Goal: Information Seeking & Learning: Compare options

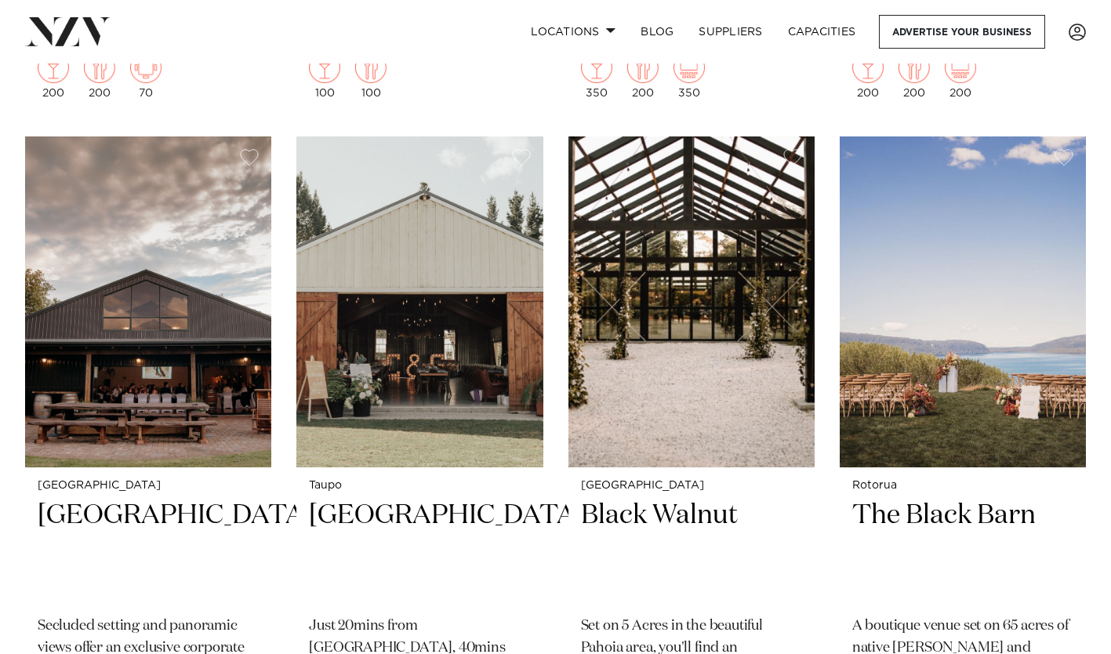
scroll to position [10345, 0]
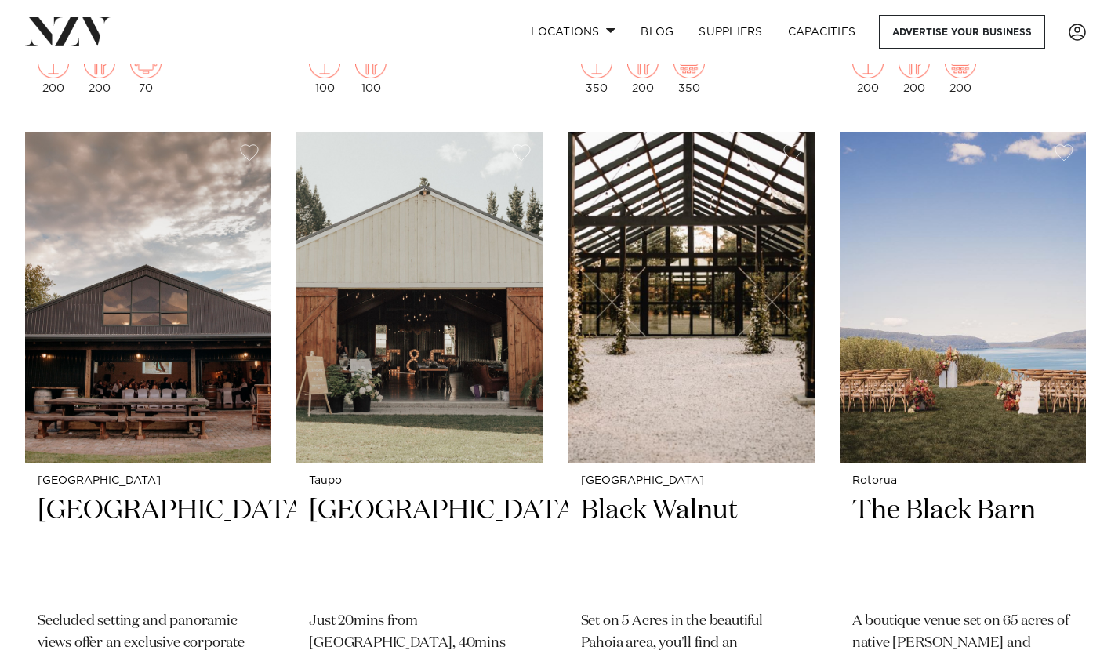
click at [475, 391] on img at bounding box center [419, 297] width 246 height 331
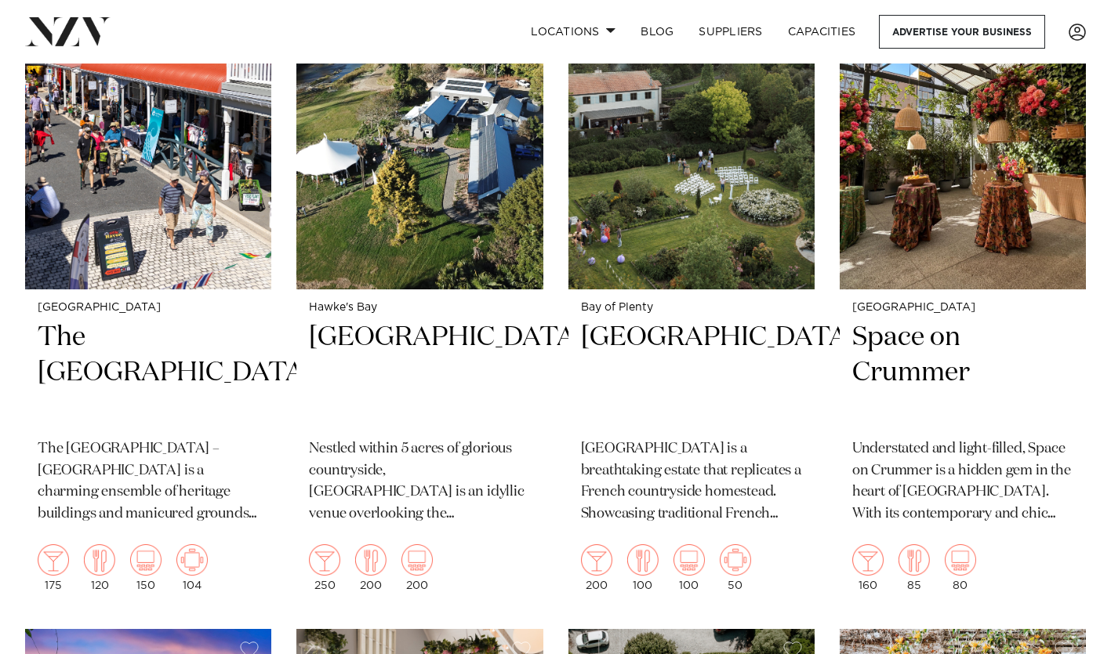
scroll to position [2478, 0]
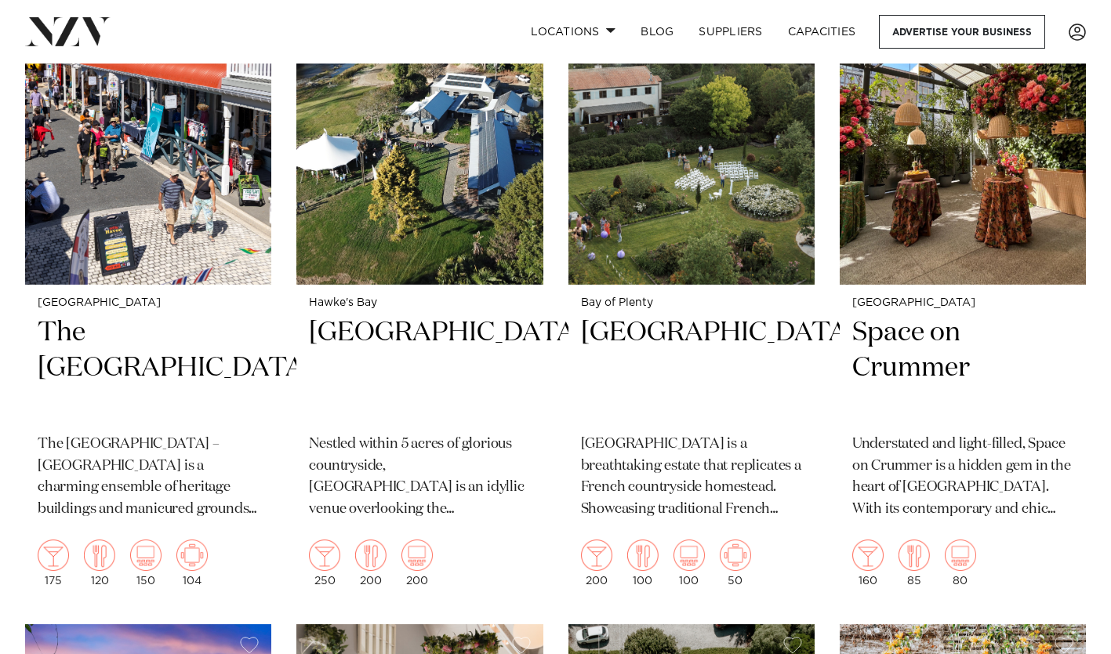
click at [931, 245] on img at bounding box center [963, 119] width 246 height 331
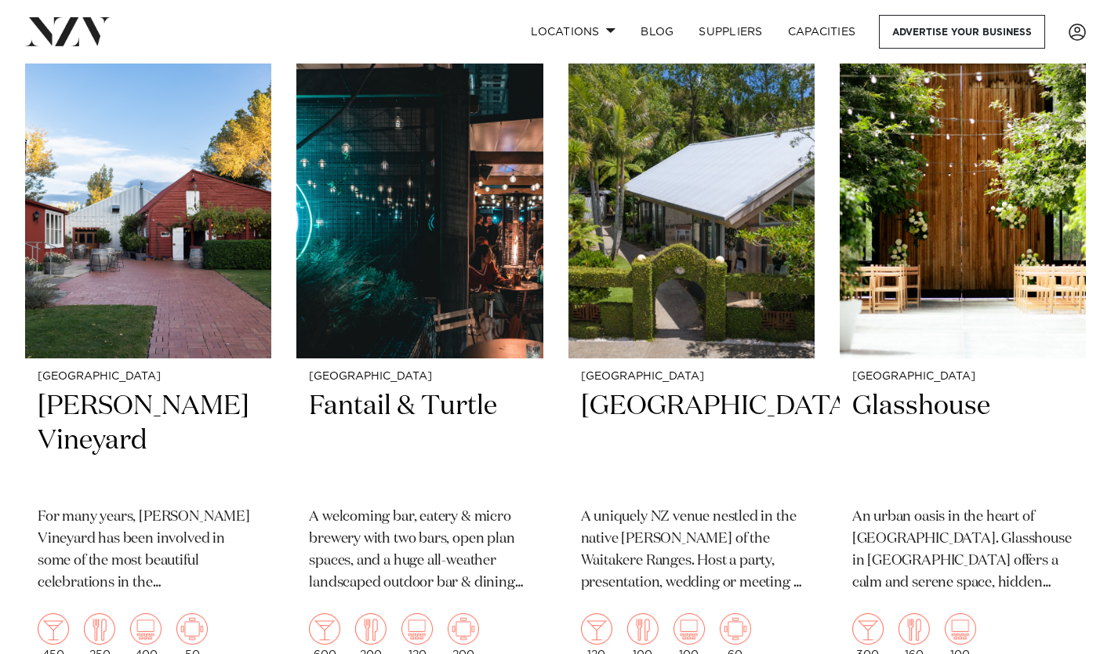
scroll to position [392, 0]
click at [982, 302] on img at bounding box center [963, 193] width 246 height 331
click at [439, 281] on img at bounding box center [419, 193] width 246 height 331
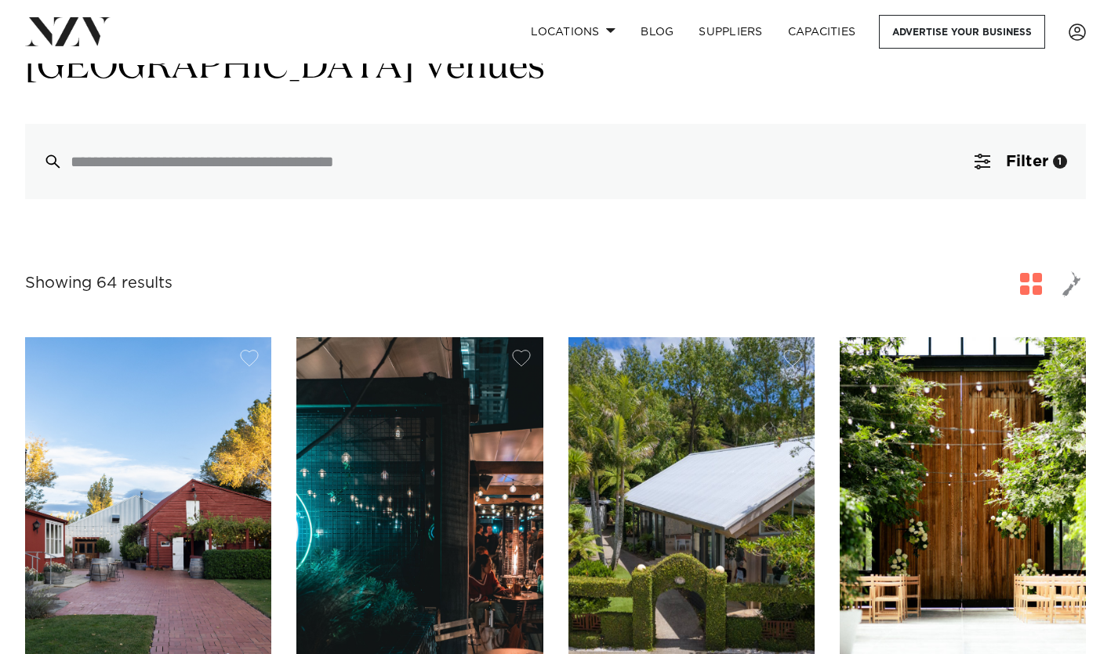
scroll to position [0, 0]
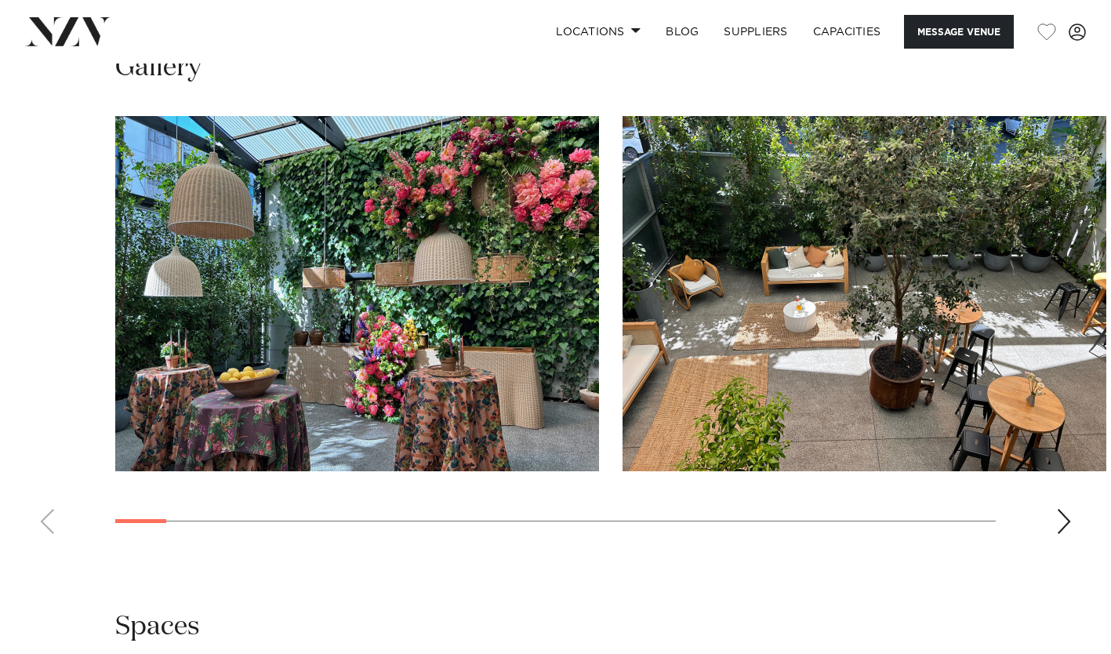
scroll to position [1416, 0]
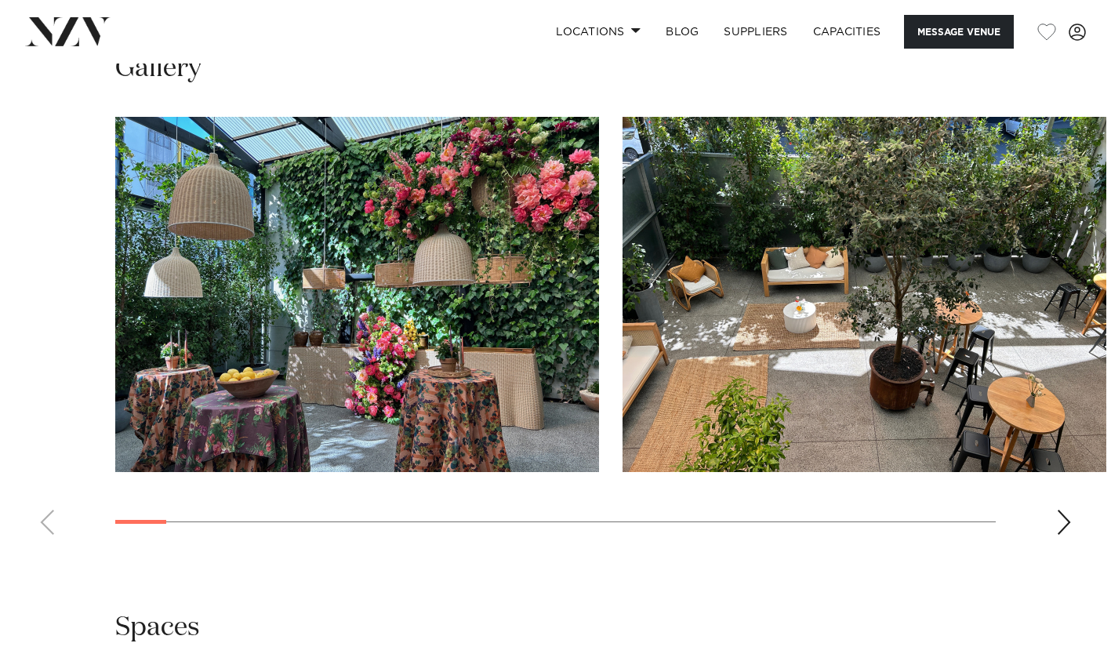
click at [1063, 530] on div "Next slide" at bounding box center [1064, 522] width 16 height 25
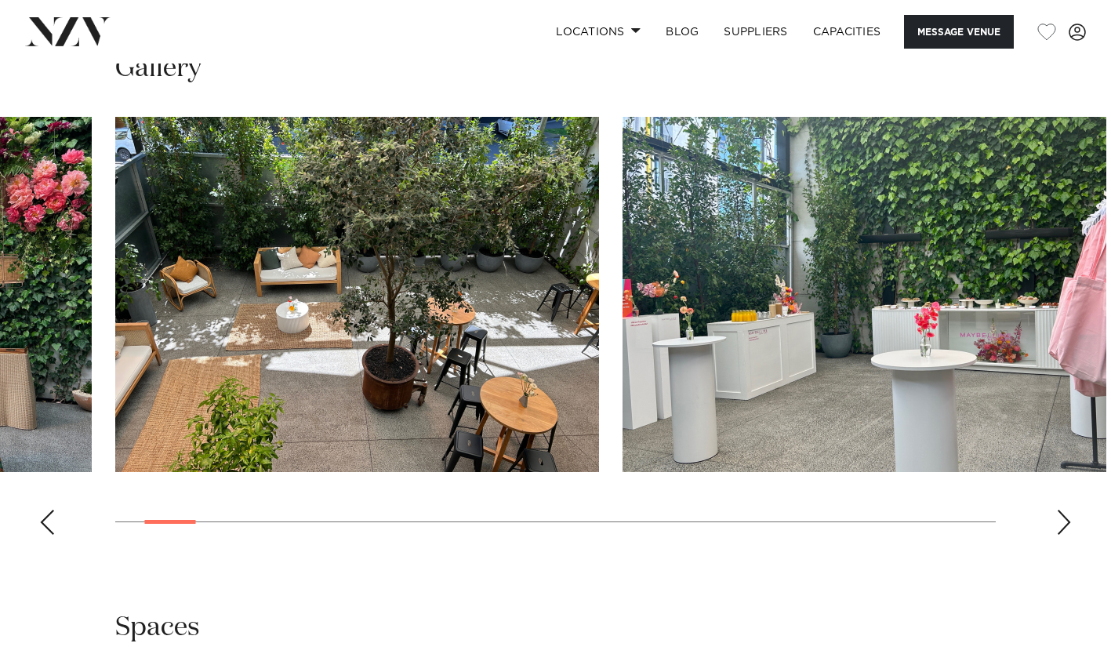
click at [1063, 530] on div "Next slide" at bounding box center [1064, 522] width 16 height 25
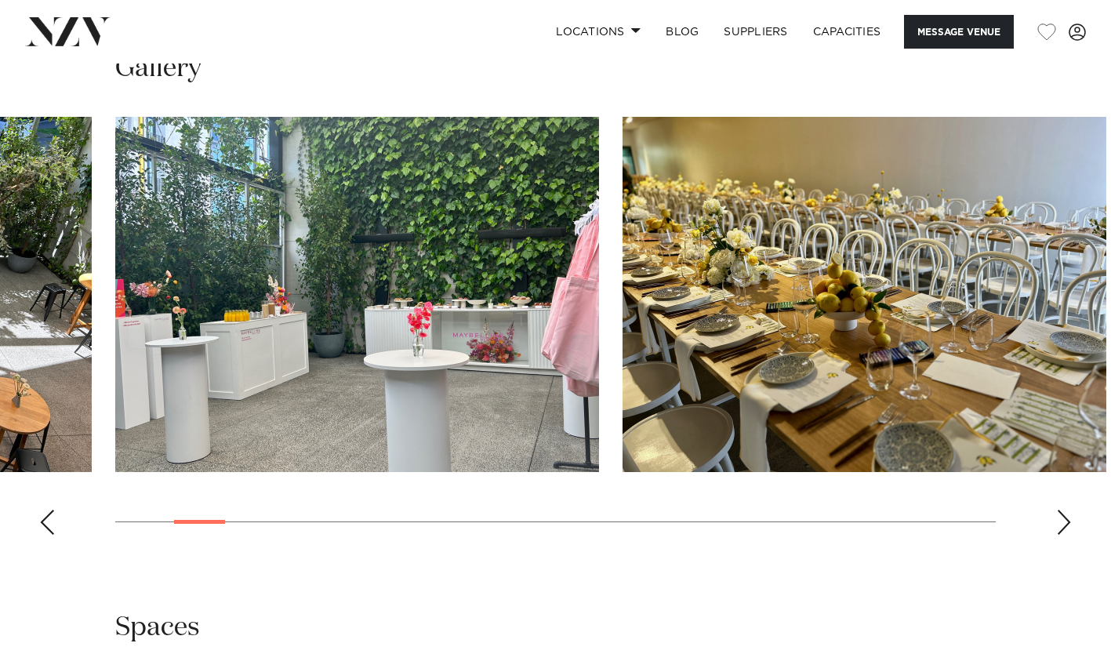
click at [1063, 530] on div "Next slide" at bounding box center [1064, 522] width 16 height 25
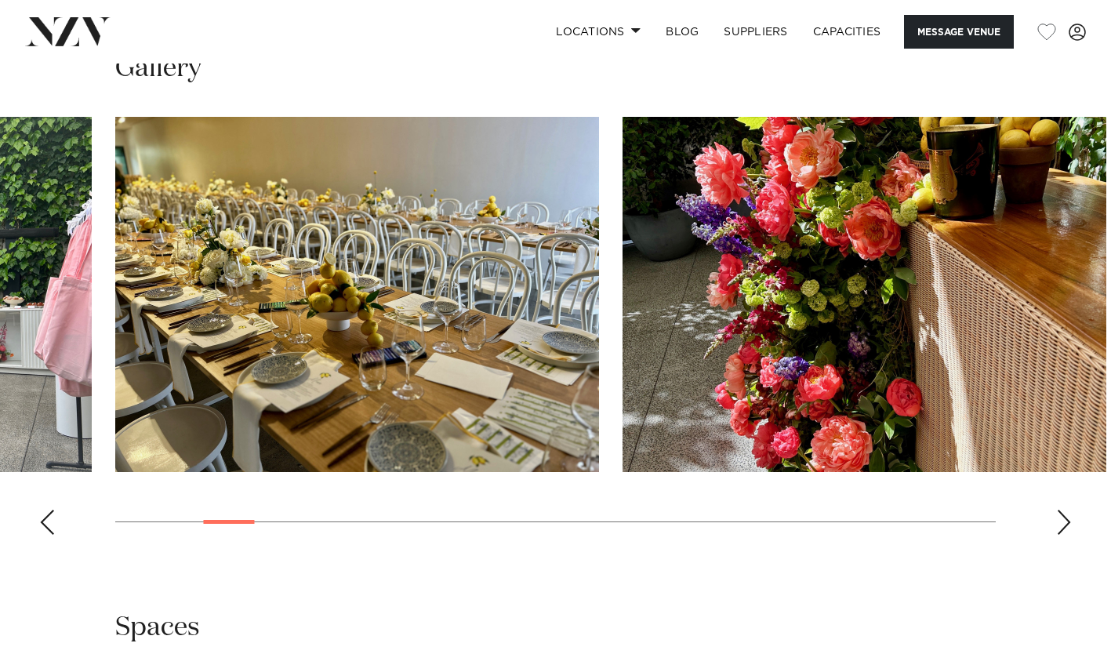
scroll to position [1382, 0]
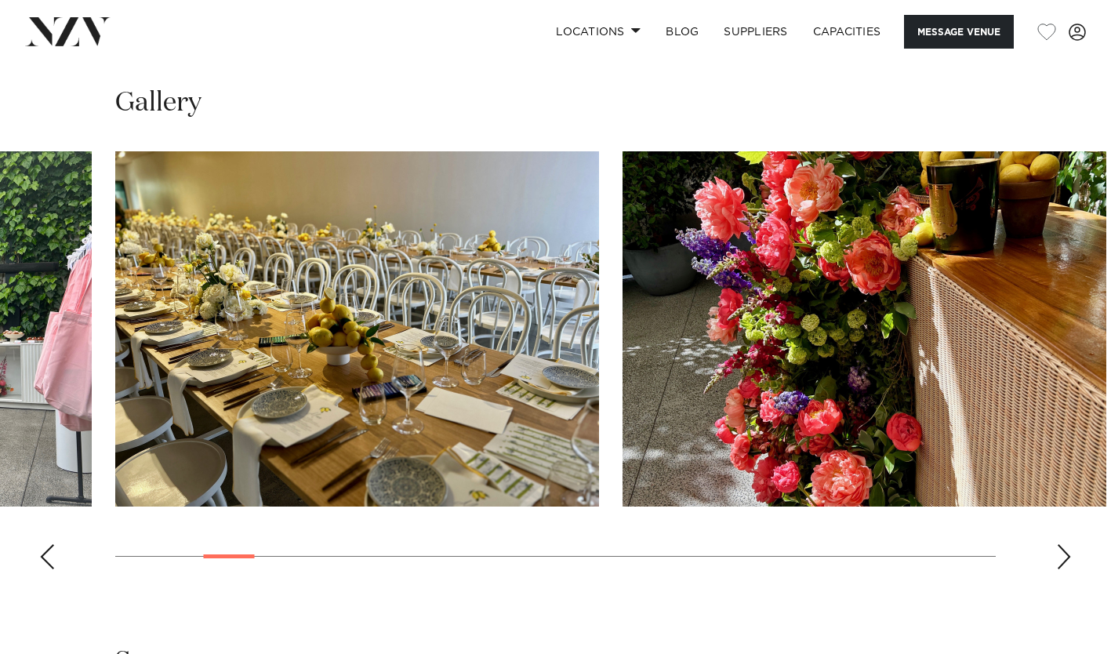
click at [1066, 560] on div "Next slide" at bounding box center [1064, 556] width 16 height 25
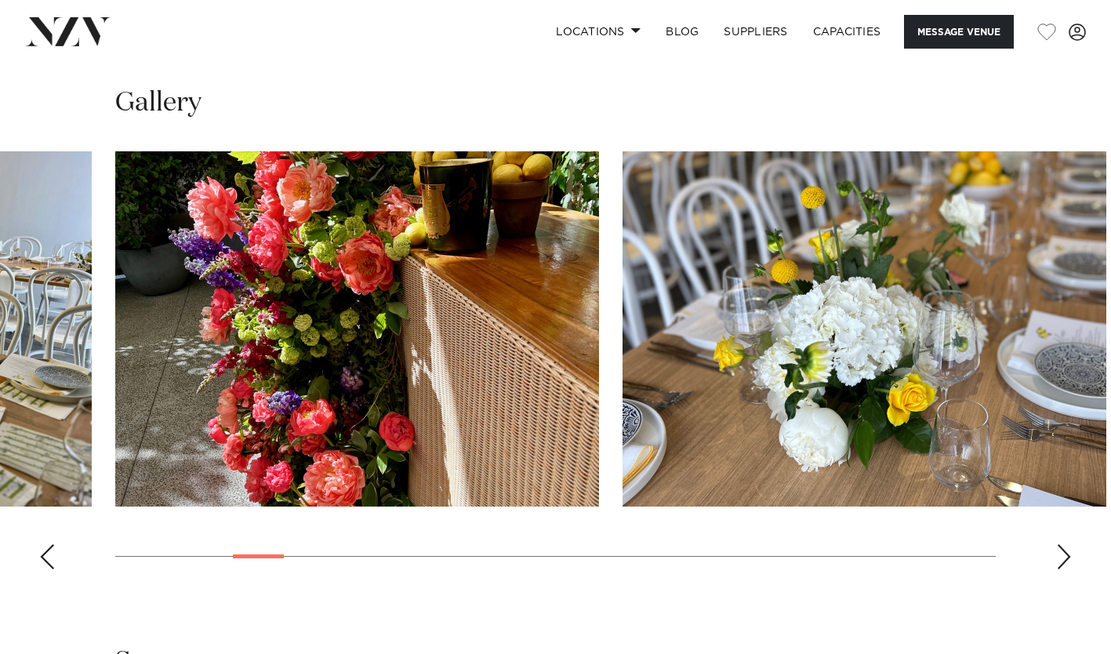
click at [1066, 560] on div "Next slide" at bounding box center [1064, 556] width 16 height 25
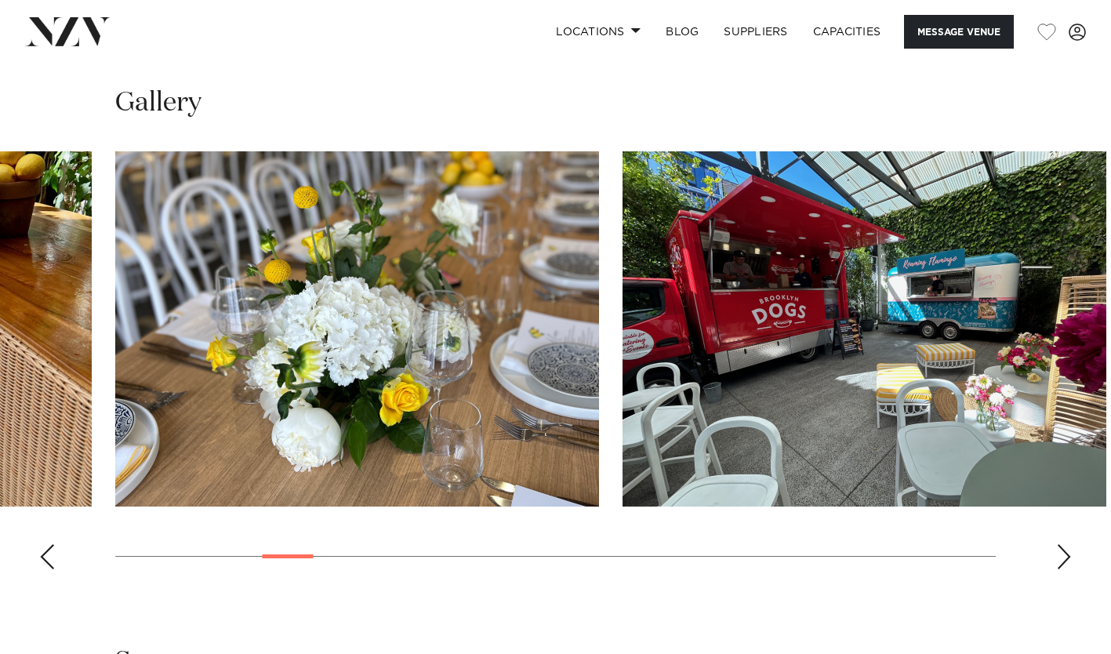
click at [1066, 560] on div "Next slide" at bounding box center [1064, 556] width 16 height 25
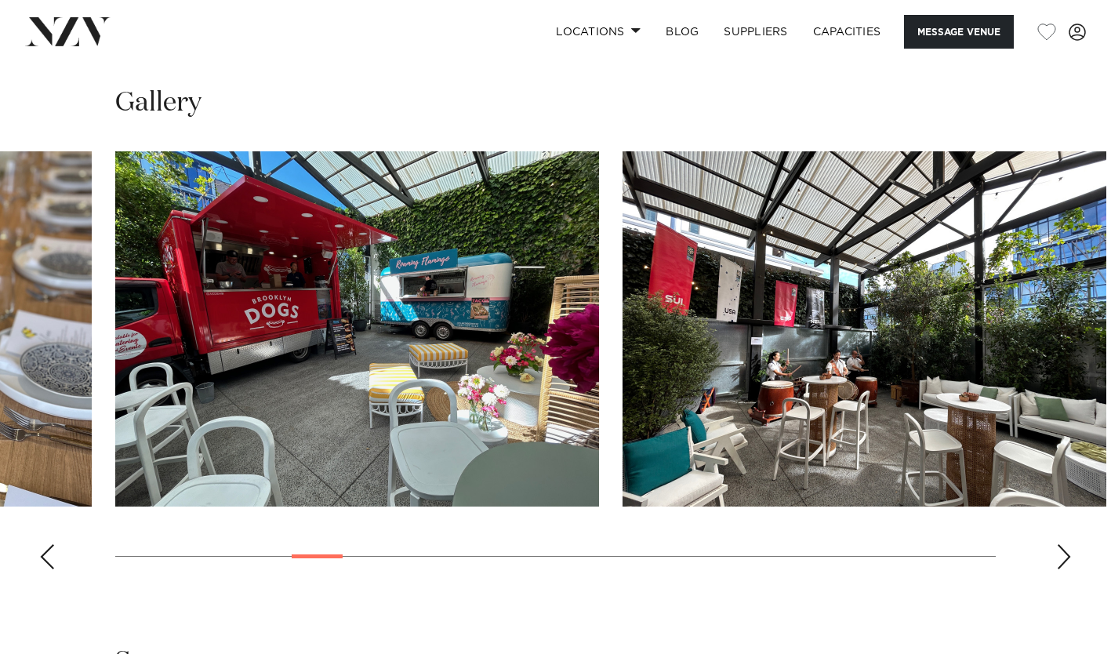
click at [1066, 560] on div "Next slide" at bounding box center [1064, 556] width 16 height 25
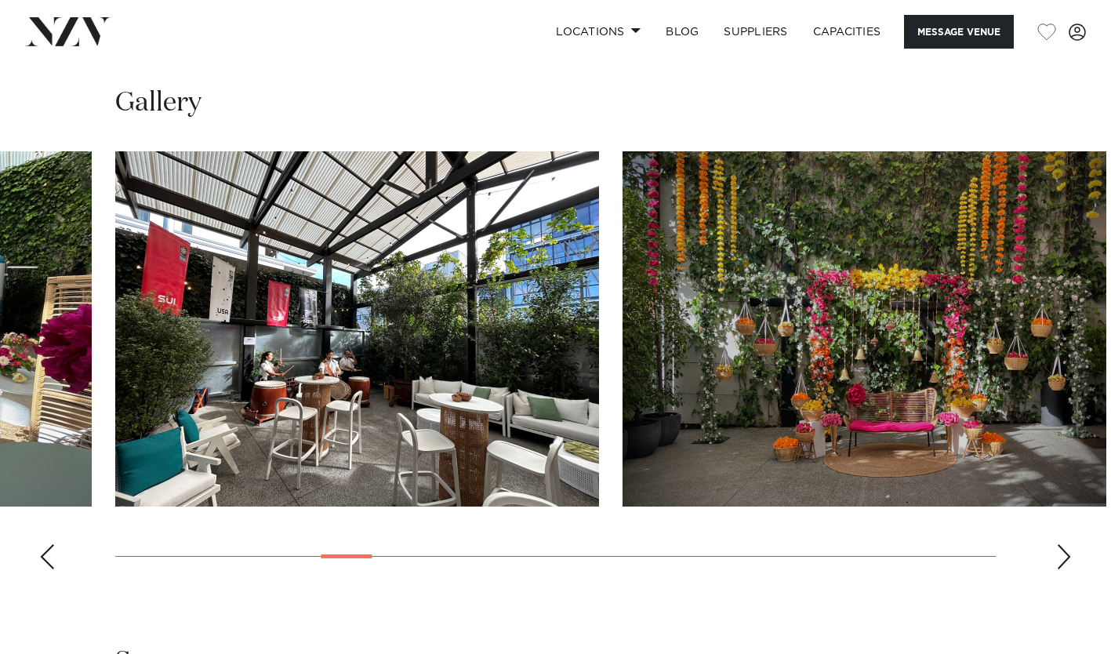
click at [1066, 560] on div "Next slide" at bounding box center [1064, 556] width 16 height 25
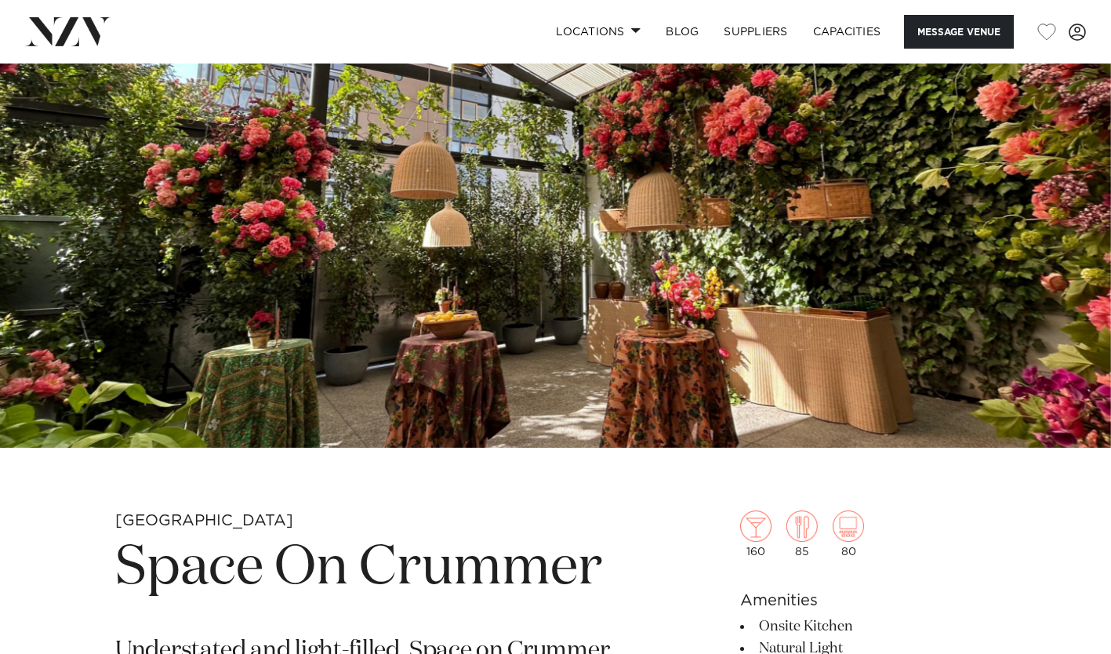
scroll to position [132, 0]
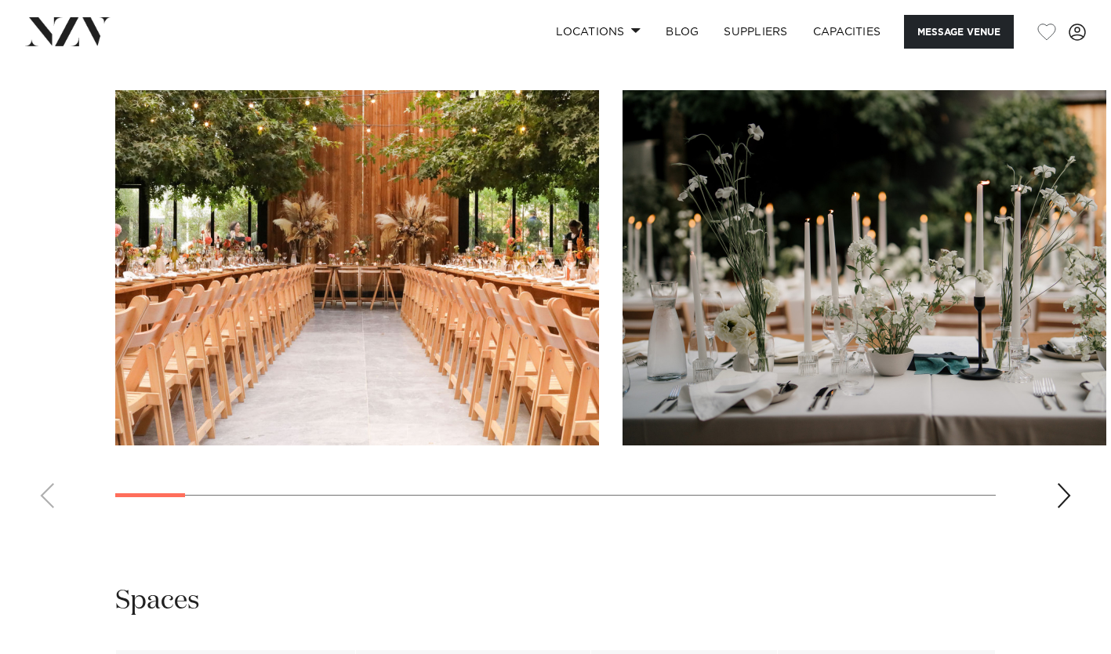
scroll to position [1526, 0]
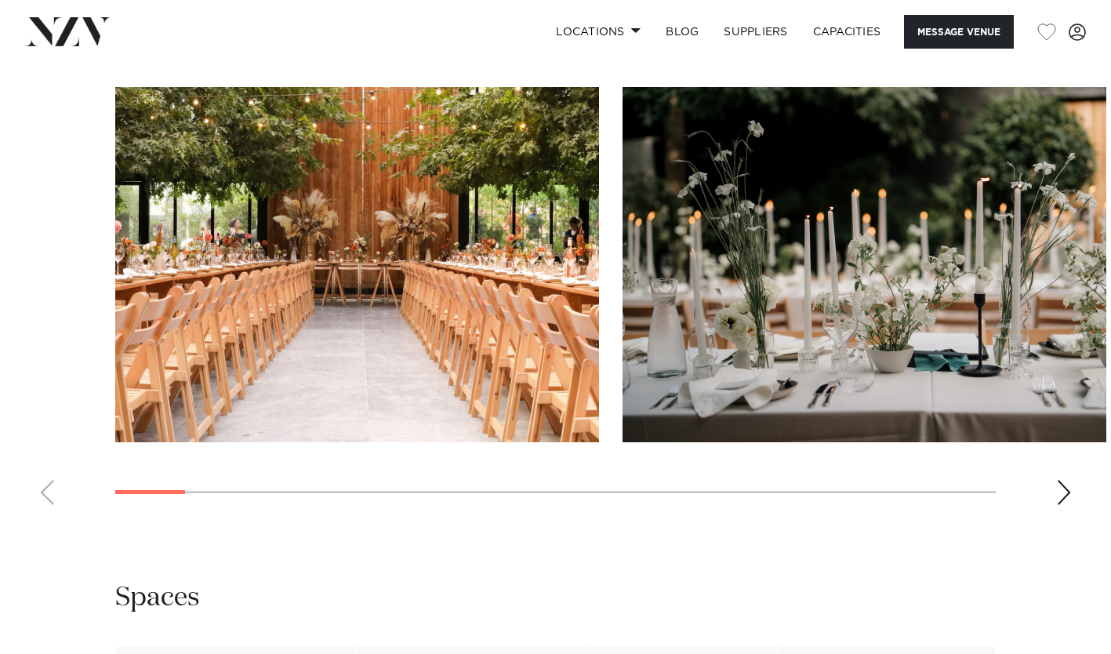
click at [1064, 485] on div "Next slide" at bounding box center [1064, 492] width 16 height 25
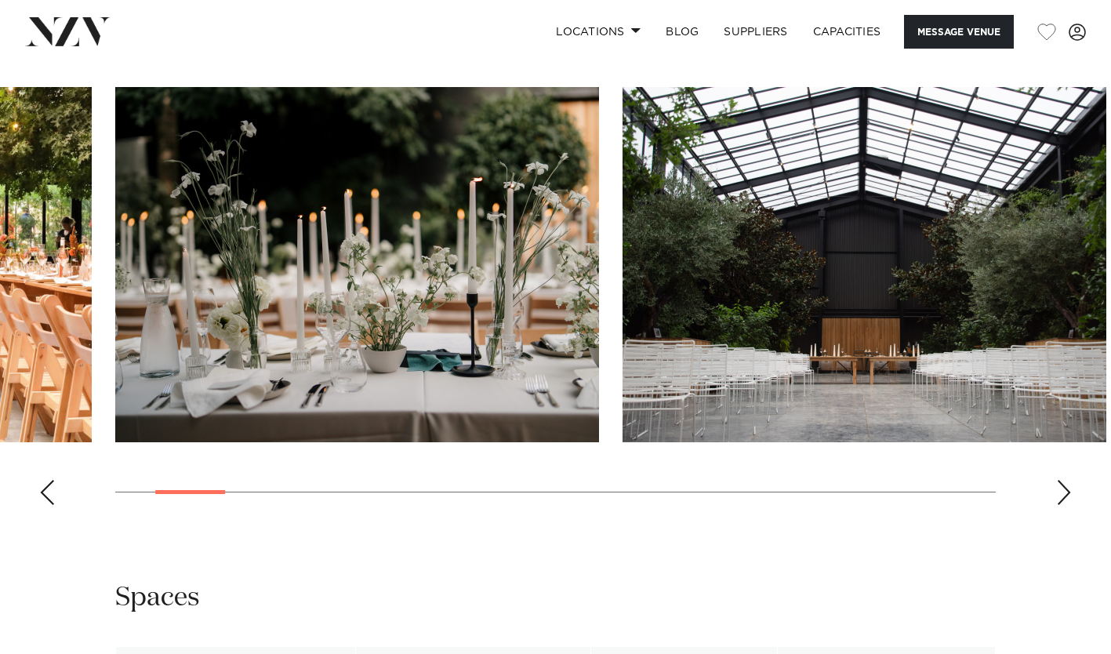
click at [1064, 485] on div "Next slide" at bounding box center [1064, 492] width 16 height 25
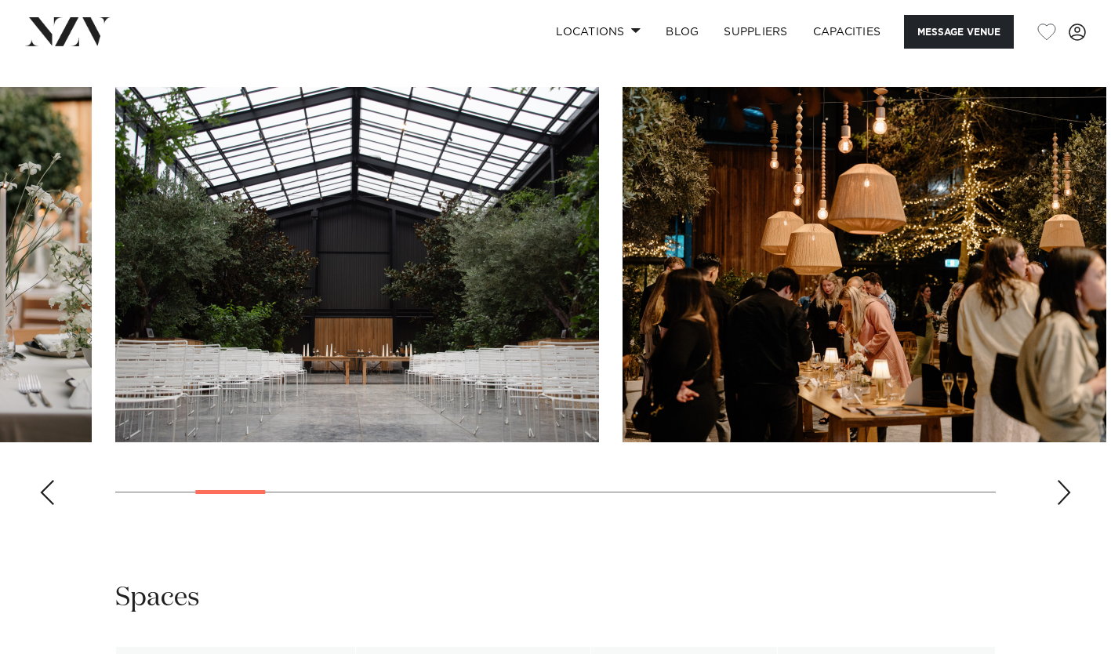
click at [1064, 485] on div "Next slide" at bounding box center [1064, 492] width 16 height 25
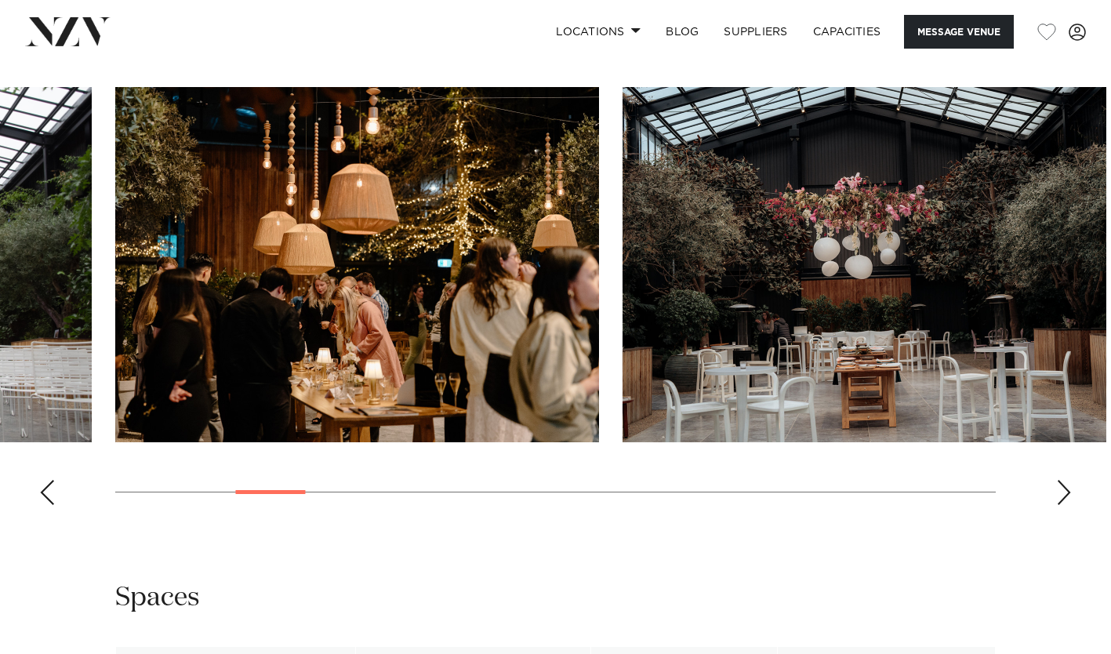
click at [1064, 485] on div "Next slide" at bounding box center [1064, 492] width 16 height 25
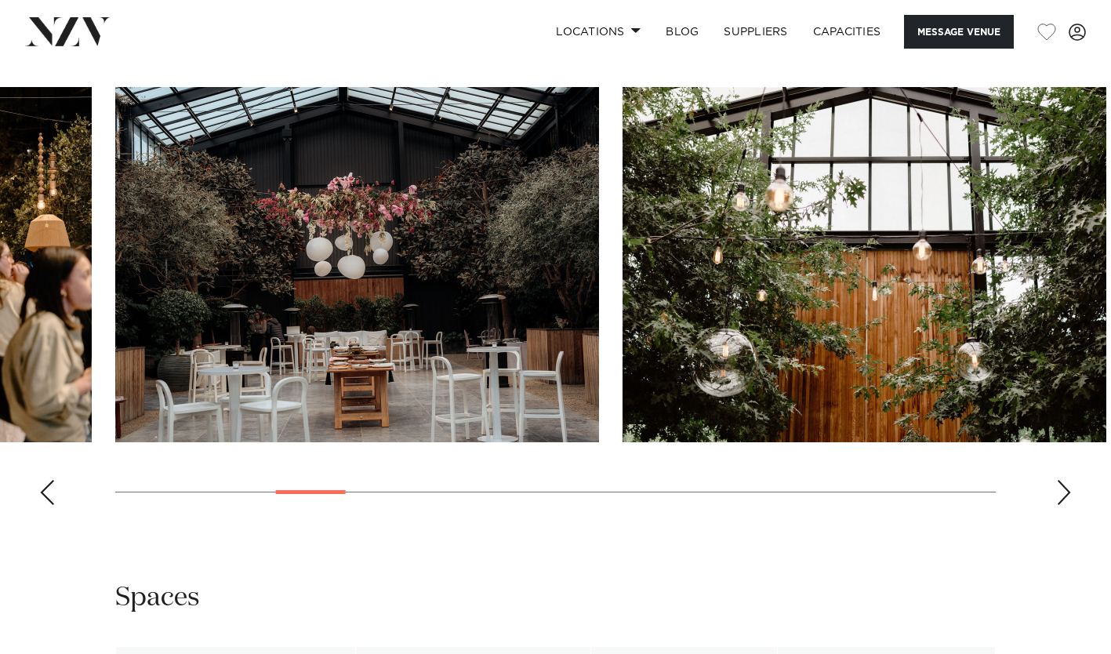
click at [1064, 485] on div "Next slide" at bounding box center [1064, 492] width 16 height 25
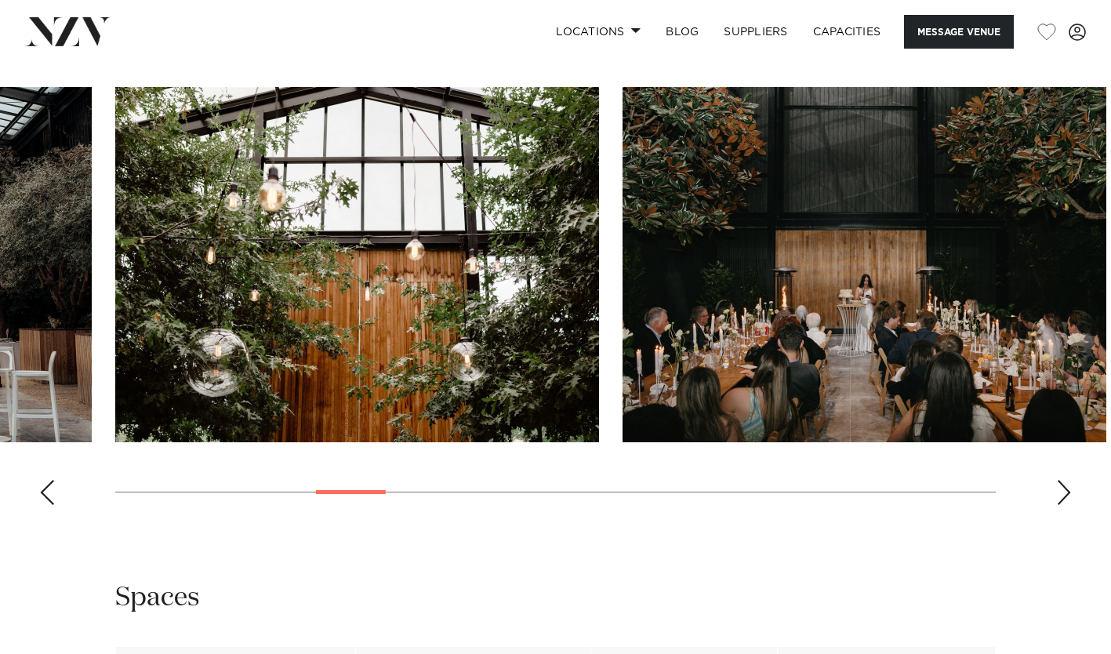
click at [1064, 485] on div "Next slide" at bounding box center [1064, 492] width 16 height 25
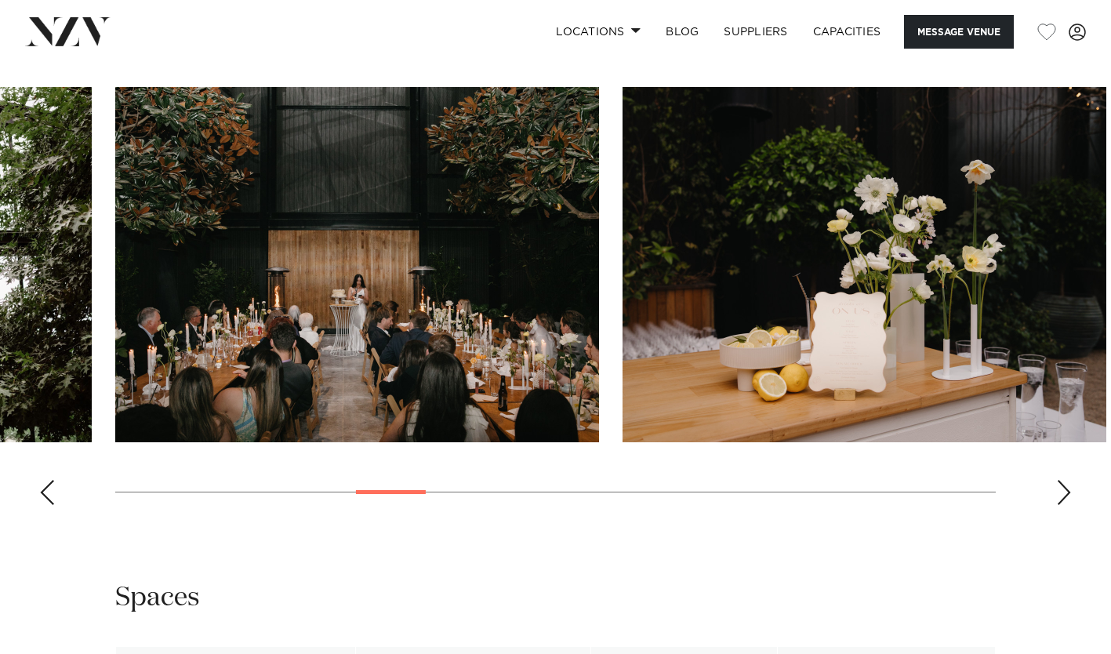
click at [1064, 485] on div "Next slide" at bounding box center [1064, 492] width 16 height 25
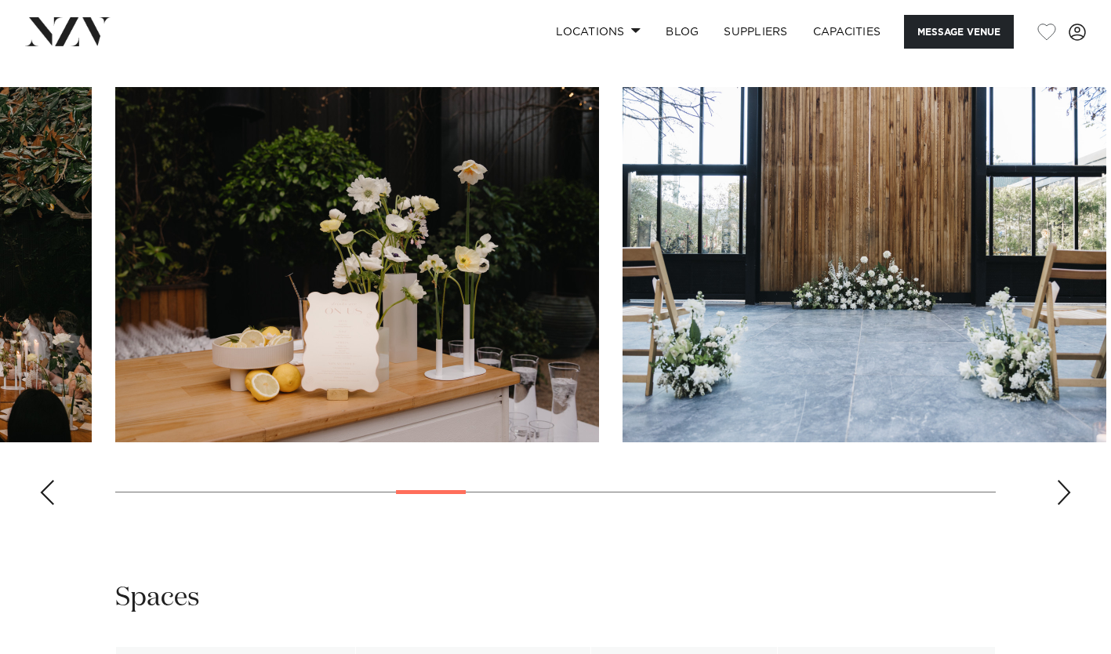
click at [1064, 485] on div "Next slide" at bounding box center [1064, 492] width 16 height 25
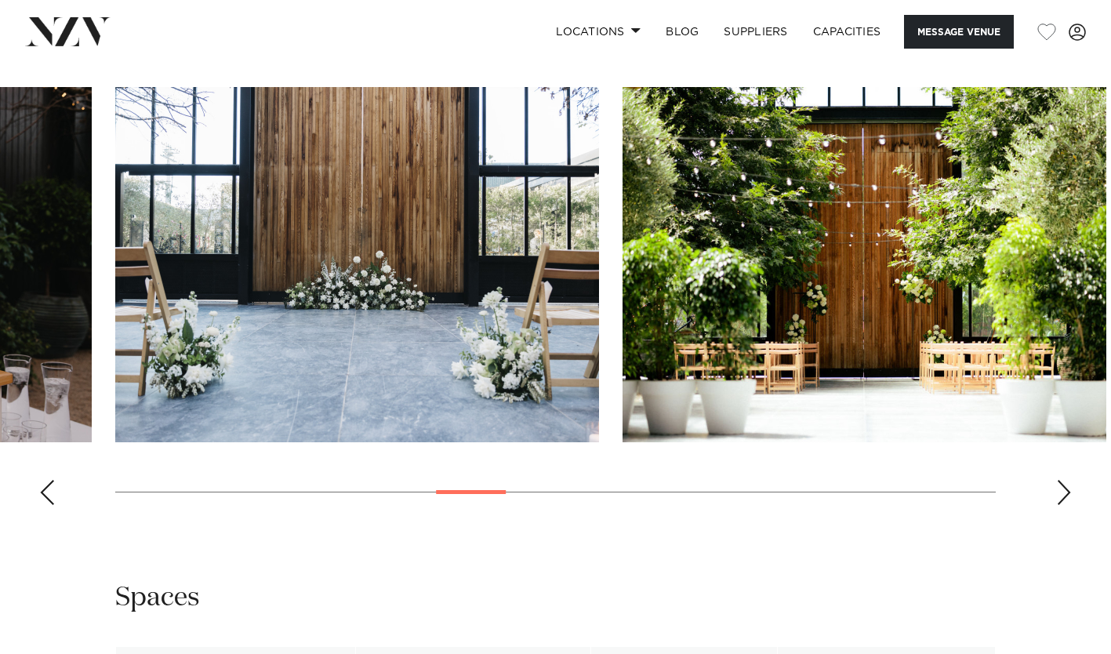
click at [1064, 485] on div "Next slide" at bounding box center [1064, 492] width 16 height 25
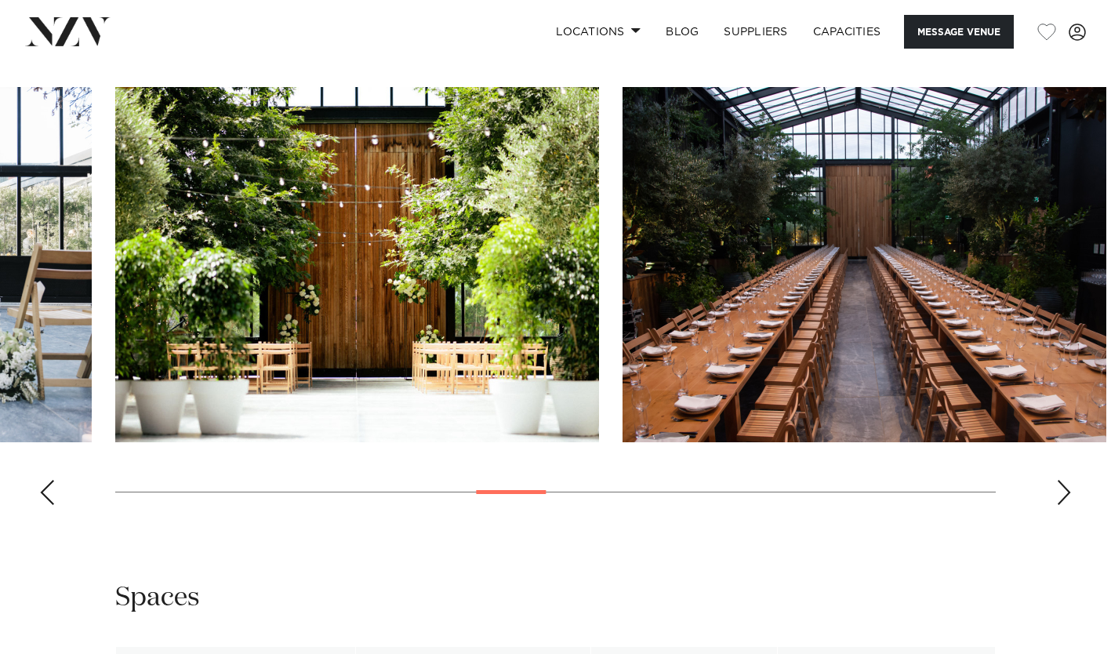
click at [1064, 485] on div "Next slide" at bounding box center [1064, 492] width 16 height 25
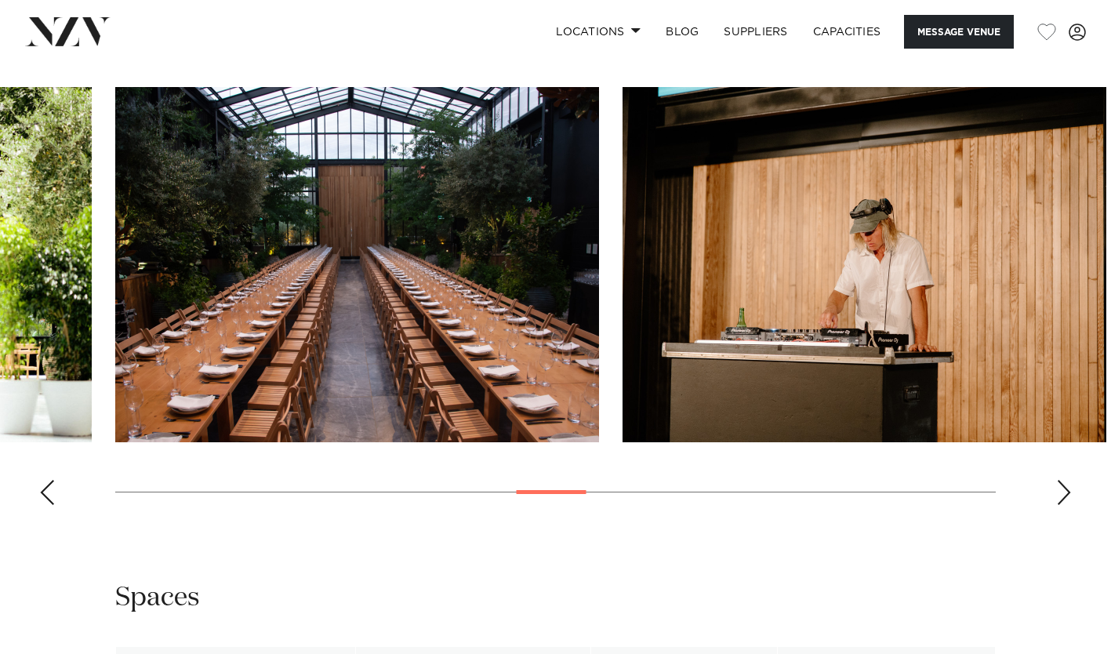
click at [1064, 485] on div "Next slide" at bounding box center [1064, 492] width 16 height 25
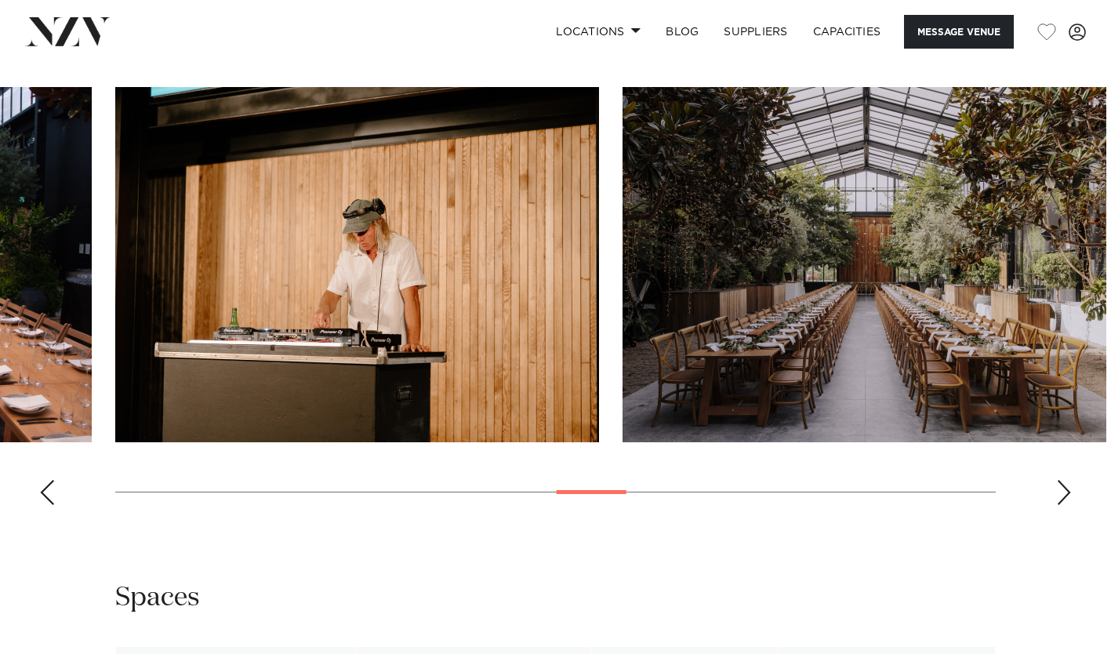
click at [1064, 485] on div "Next slide" at bounding box center [1064, 492] width 16 height 25
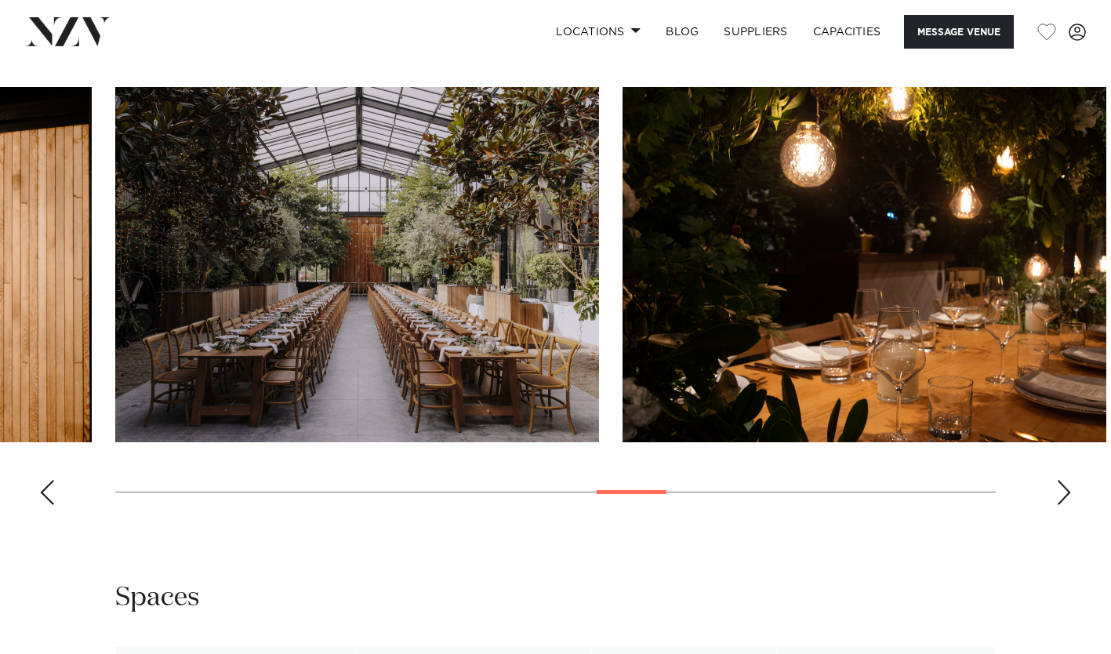
click at [1064, 485] on div "Next slide" at bounding box center [1064, 492] width 16 height 25
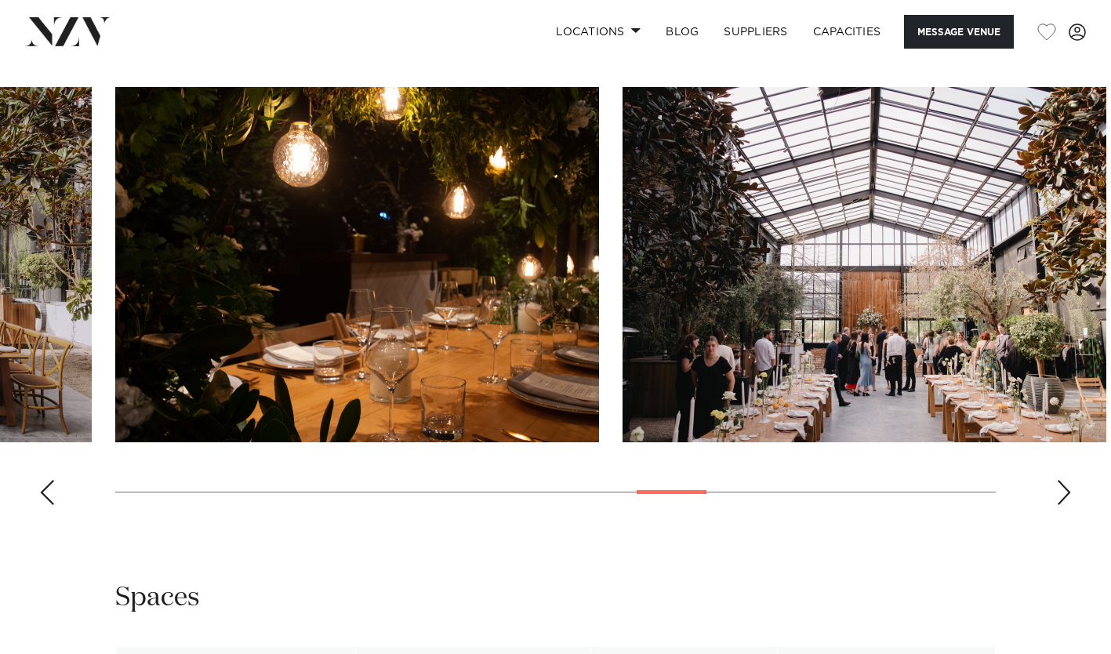
click at [1064, 485] on div "Next slide" at bounding box center [1064, 492] width 16 height 25
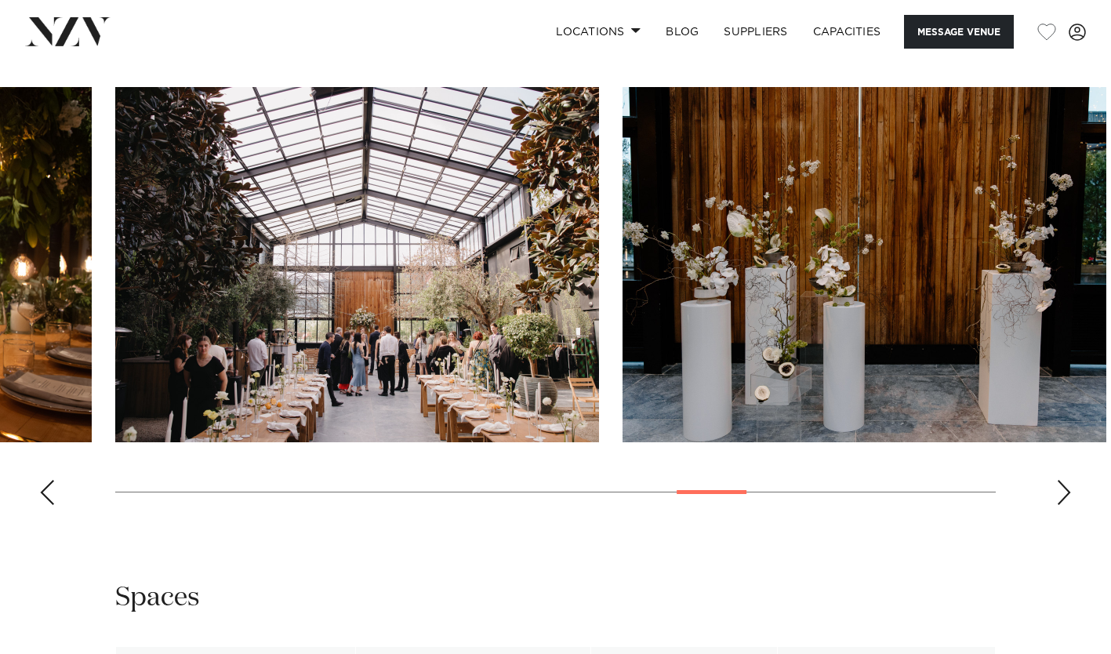
click at [1064, 485] on div "Next slide" at bounding box center [1064, 492] width 16 height 25
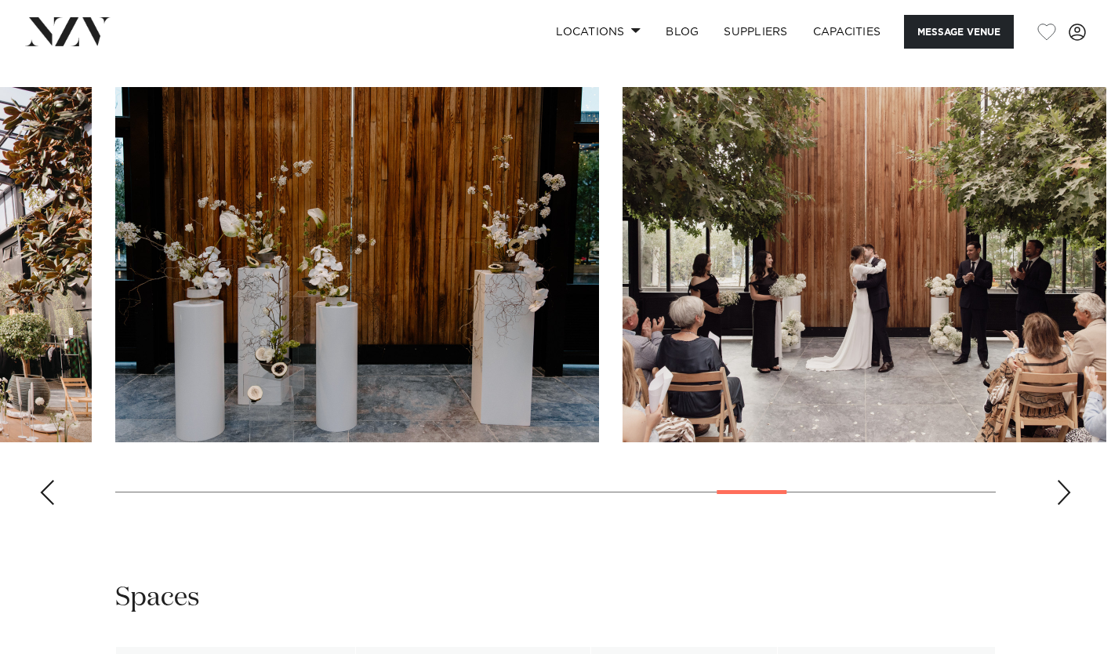
click at [1064, 485] on div "Next slide" at bounding box center [1064, 492] width 16 height 25
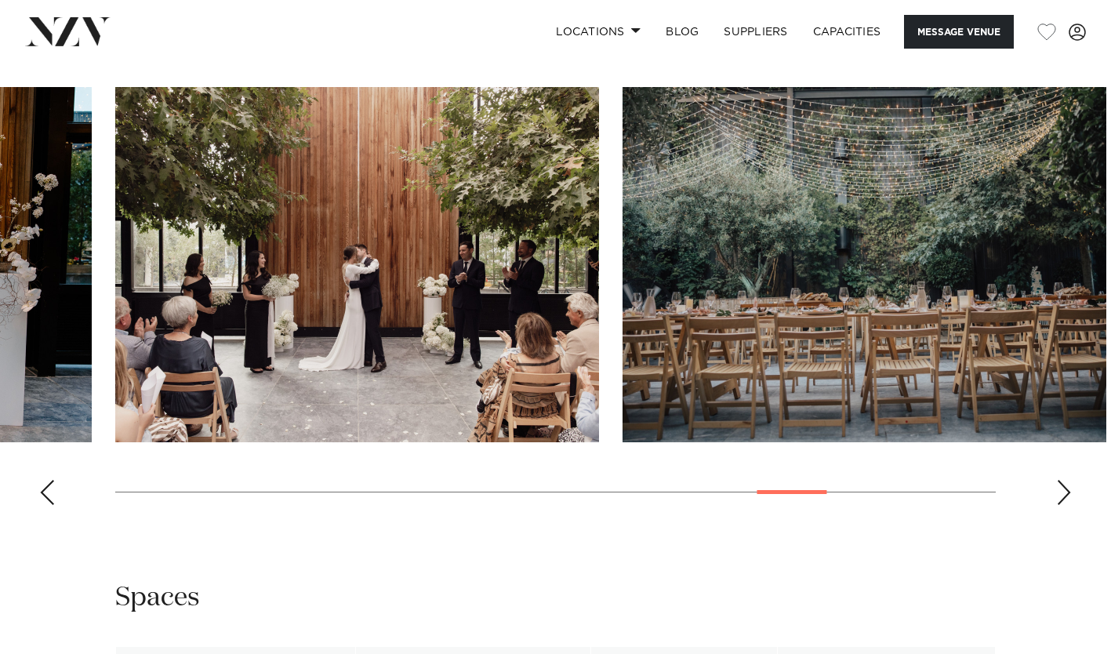
click at [1064, 485] on div "Next slide" at bounding box center [1064, 492] width 16 height 25
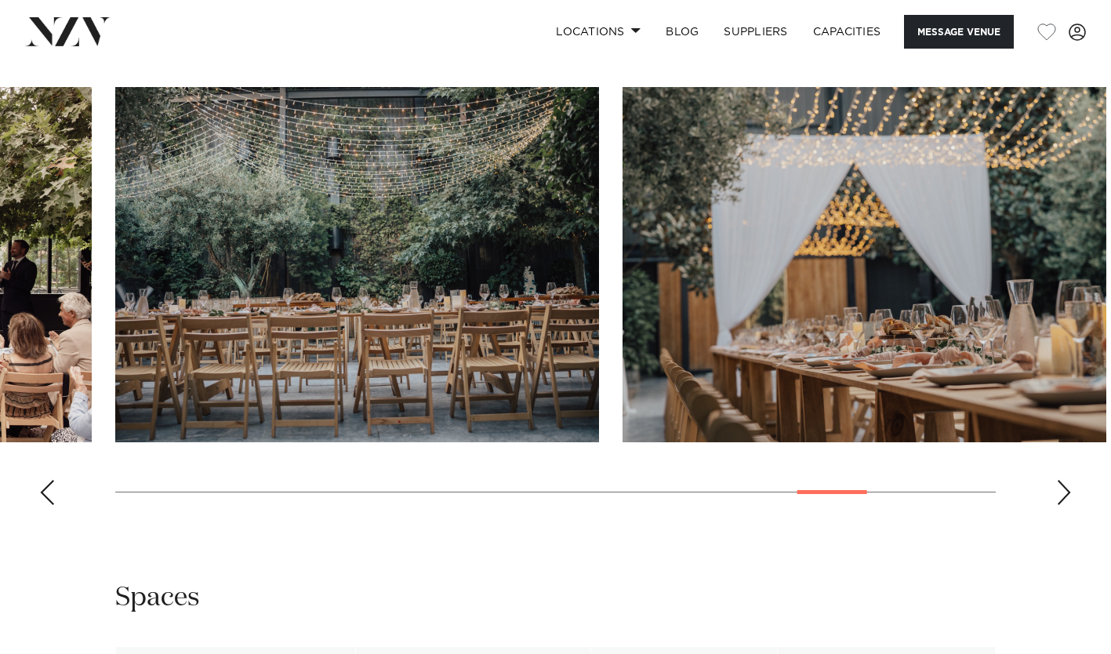
click at [1064, 485] on div "Next slide" at bounding box center [1064, 492] width 16 height 25
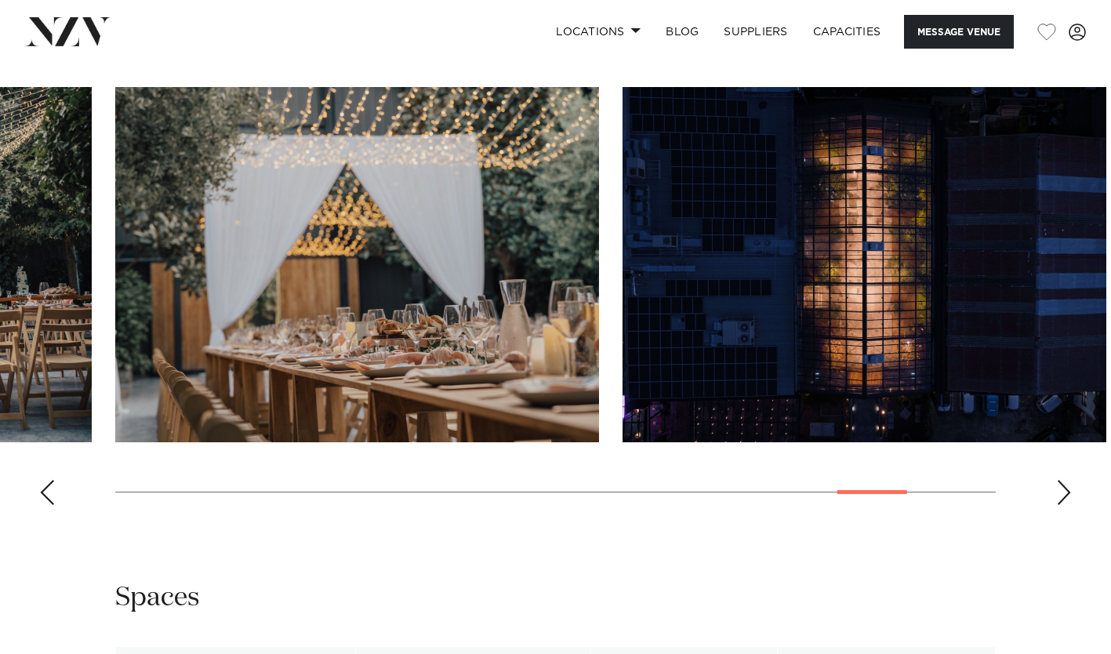
click at [1064, 485] on div "Next slide" at bounding box center [1064, 492] width 16 height 25
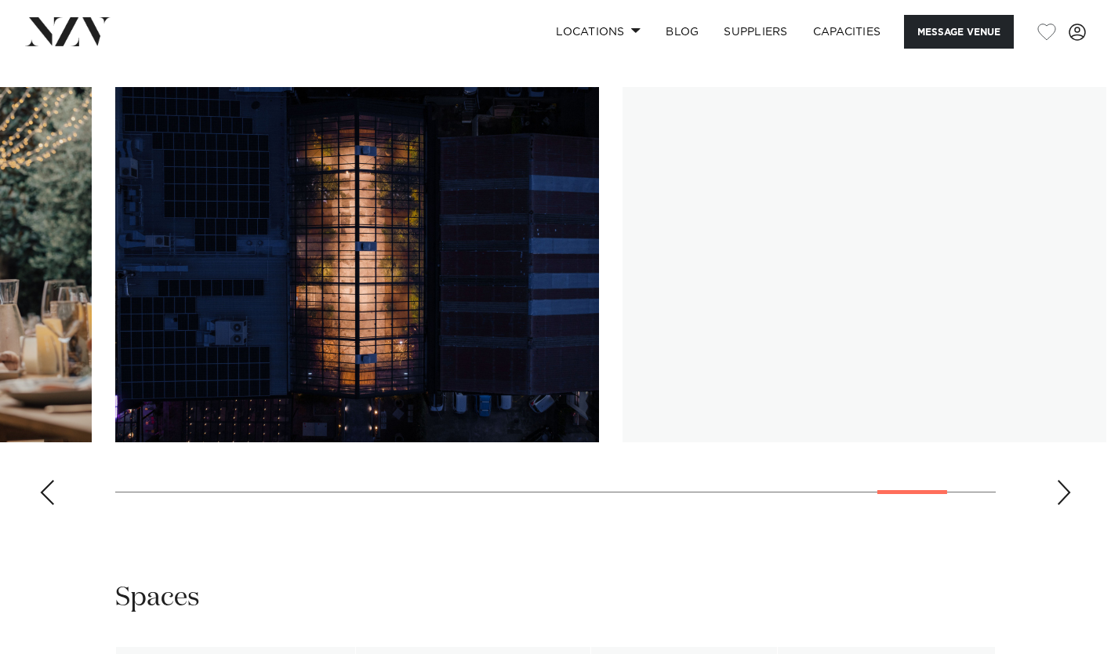
click at [1064, 485] on div "Next slide" at bounding box center [1064, 492] width 16 height 25
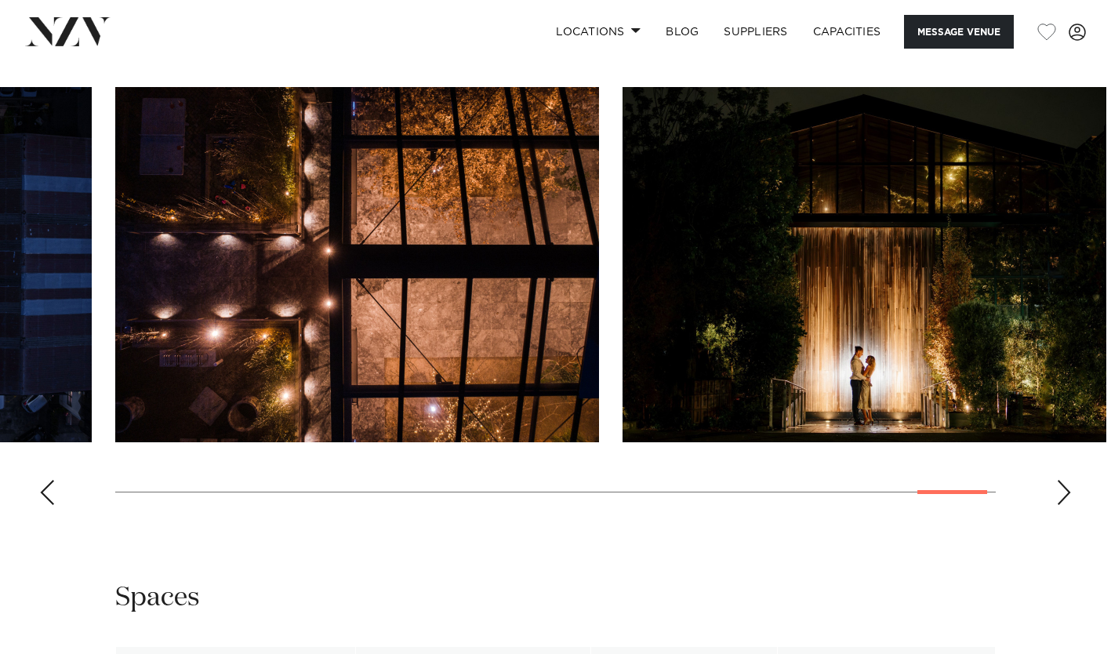
click at [1064, 485] on div "Next slide" at bounding box center [1064, 492] width 16 height 25
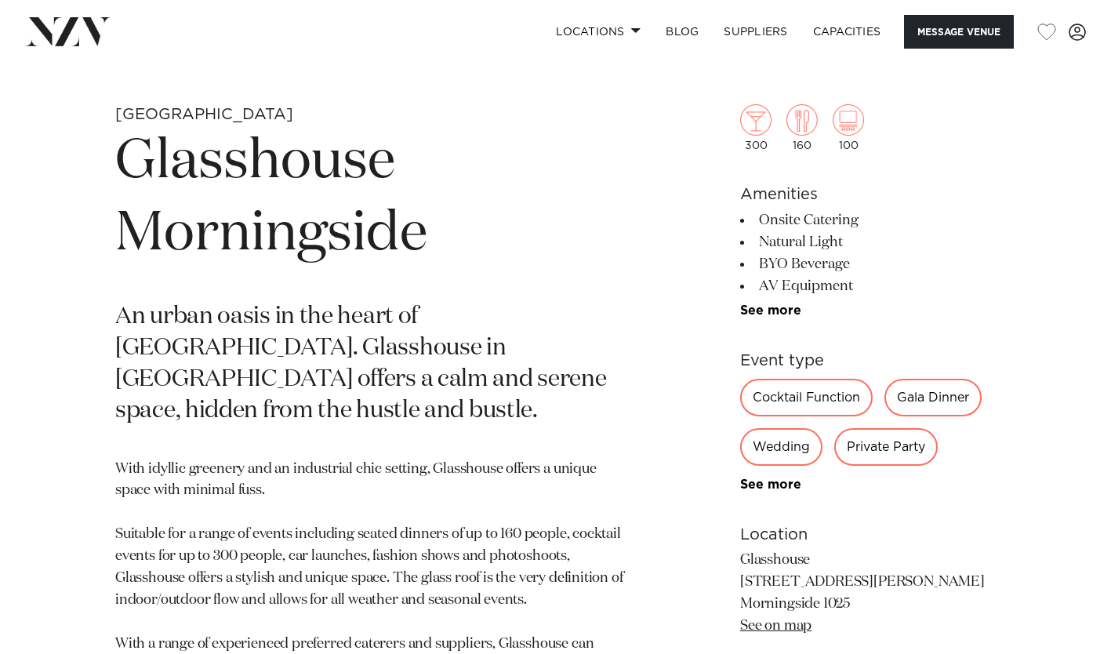
scroll to position [542, 0]
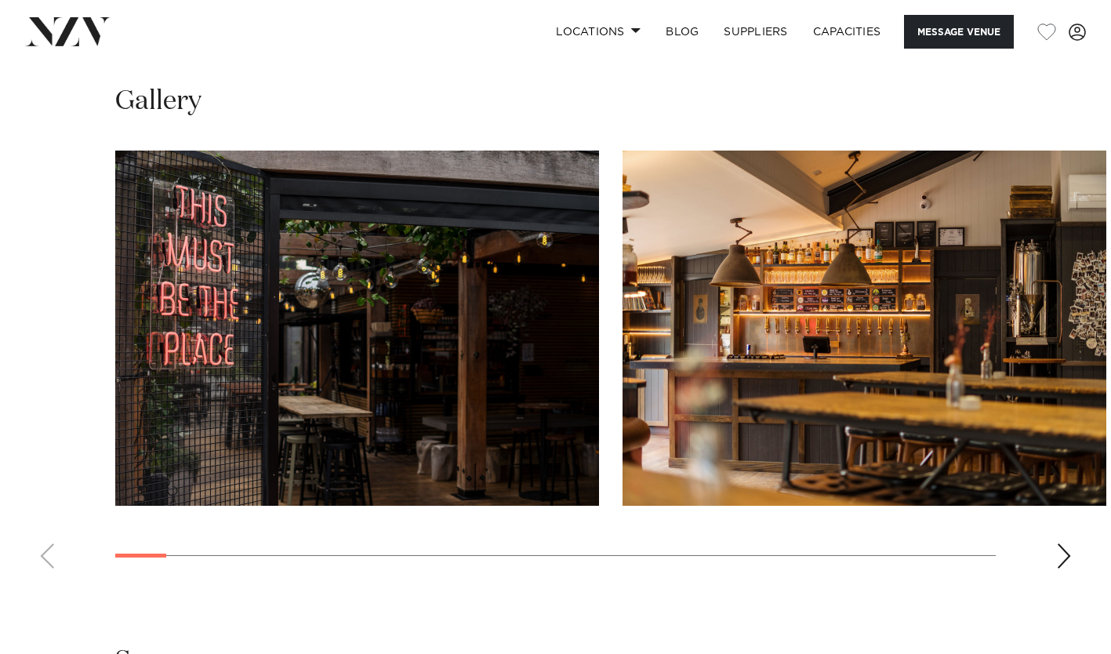
scroll to position [1569, 0]
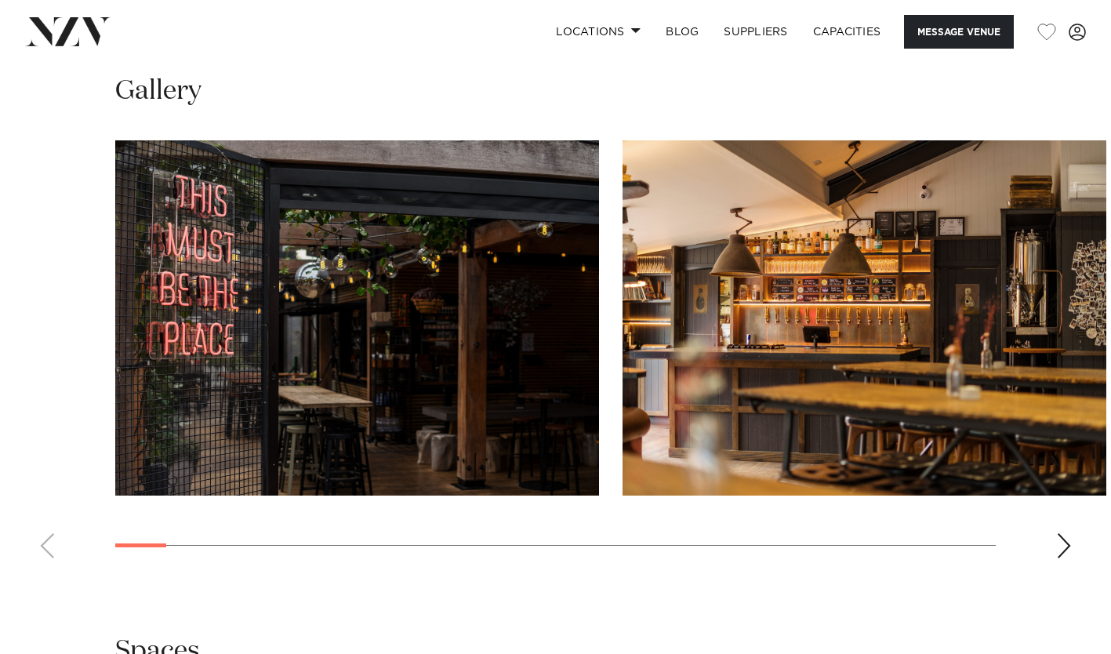
click at [1067, 533] on div "Next slide" at bounding box center [1064, 545] width 16 height 25
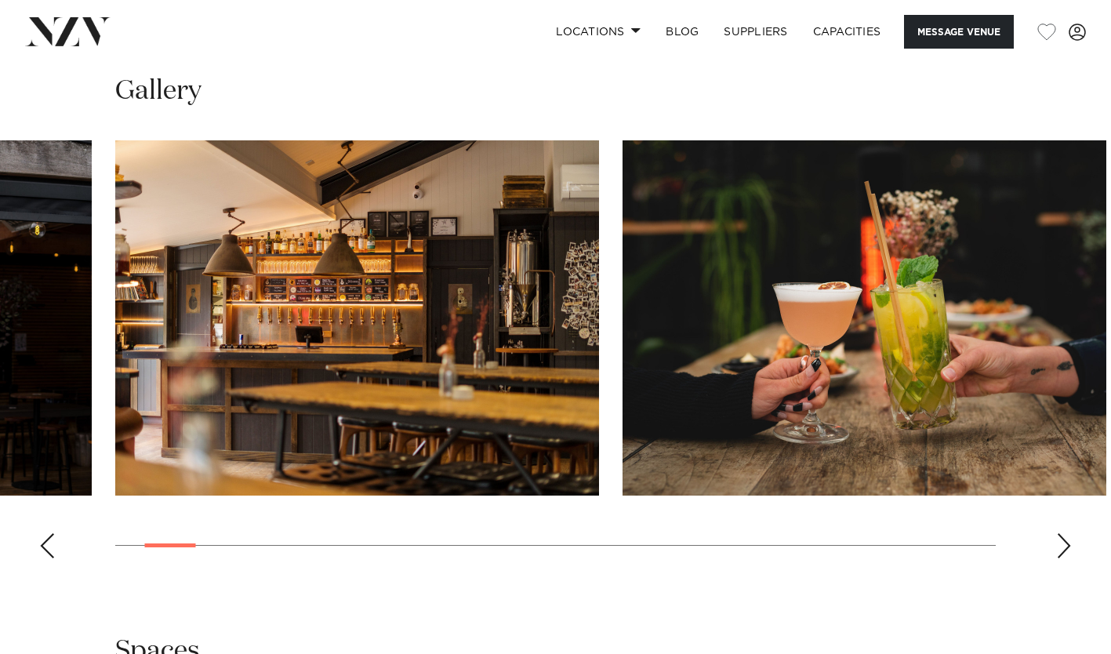
click at [1067, 533] on div "Next slide" at bounding box center [1064, 545] width 16 height 25
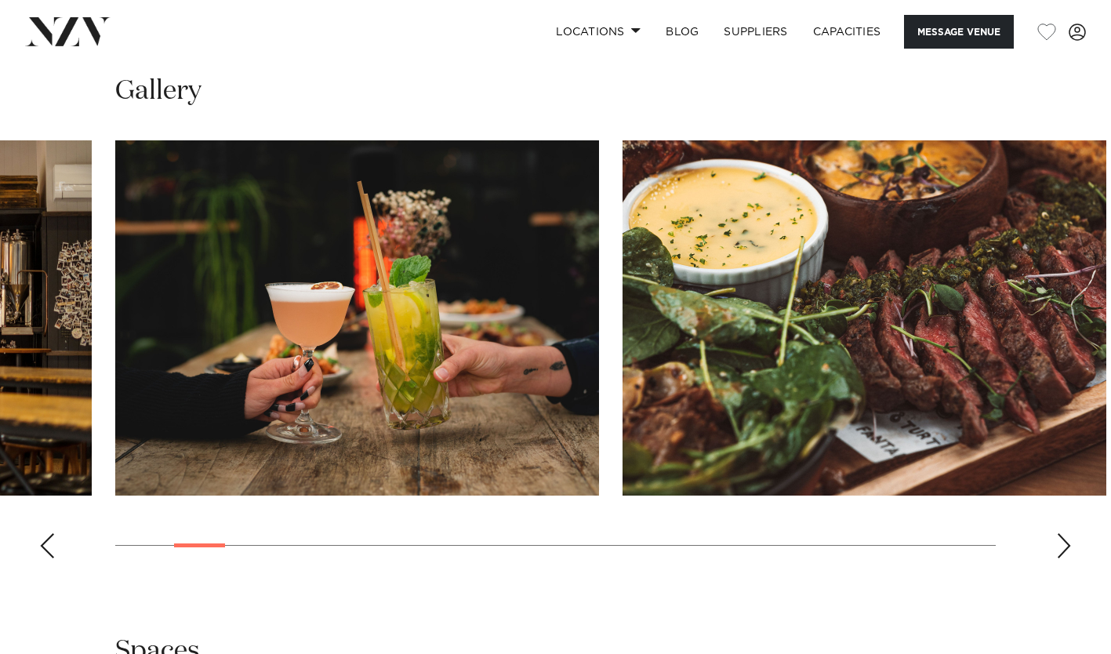
click at [1067, 533] on div "Next slide" at bounding box center [1064, 545] width 16 height 25
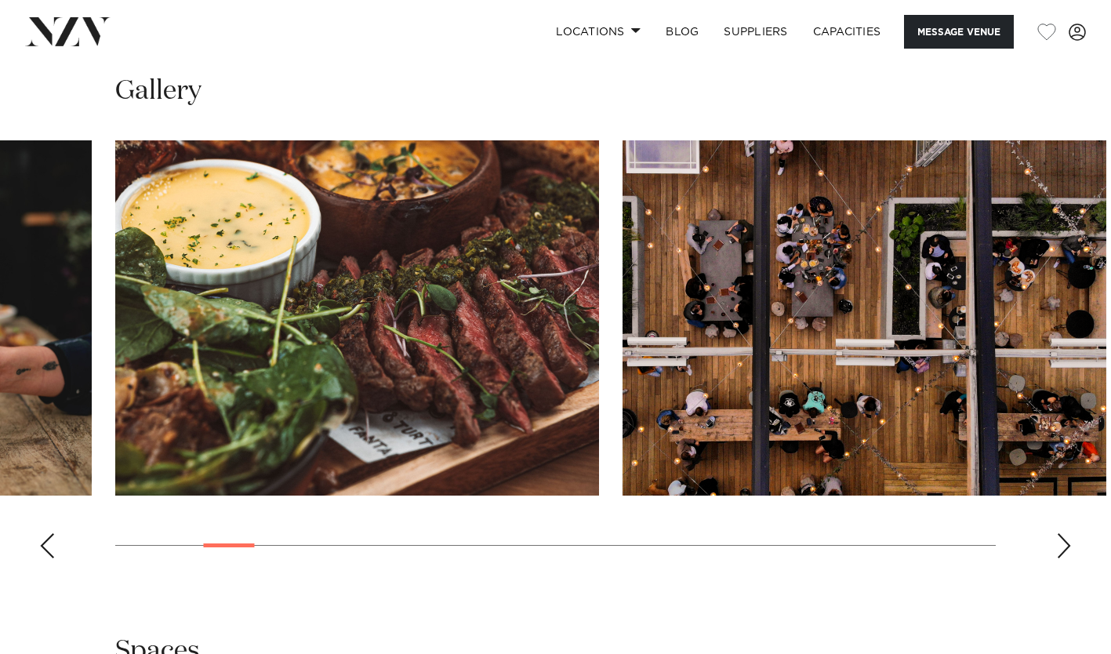
click at [1067, 533] on div "Next slide" at bounding box center [1064, 545] width 16 height 25
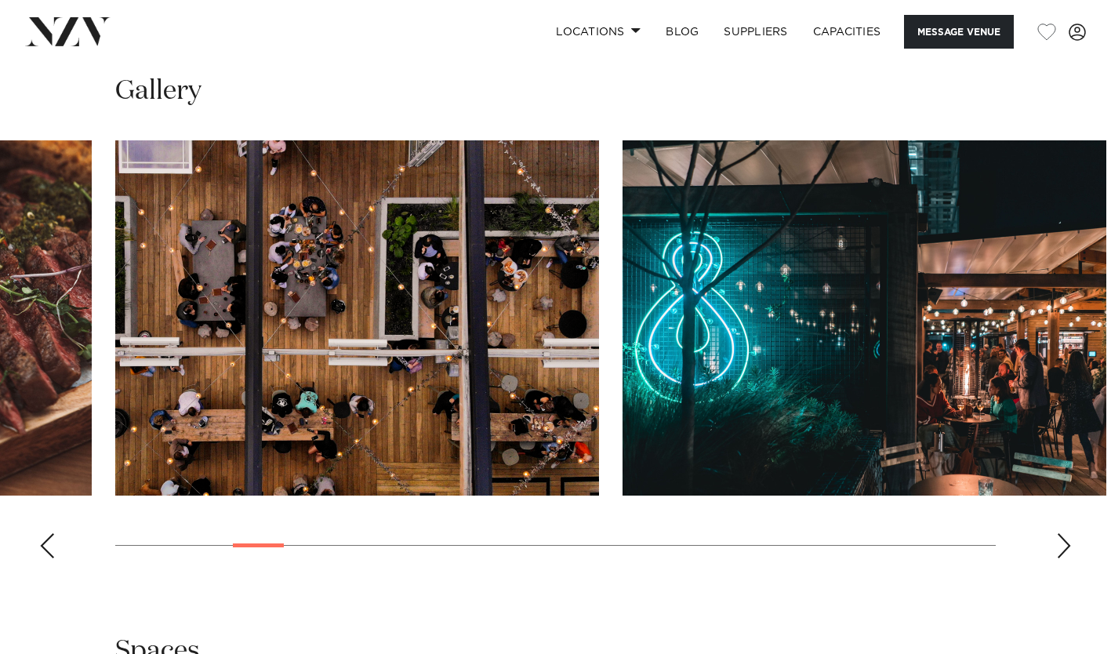
click at [1067, 533] on div "Next slide" at bounding box center [1064, 545] width 16 height 25
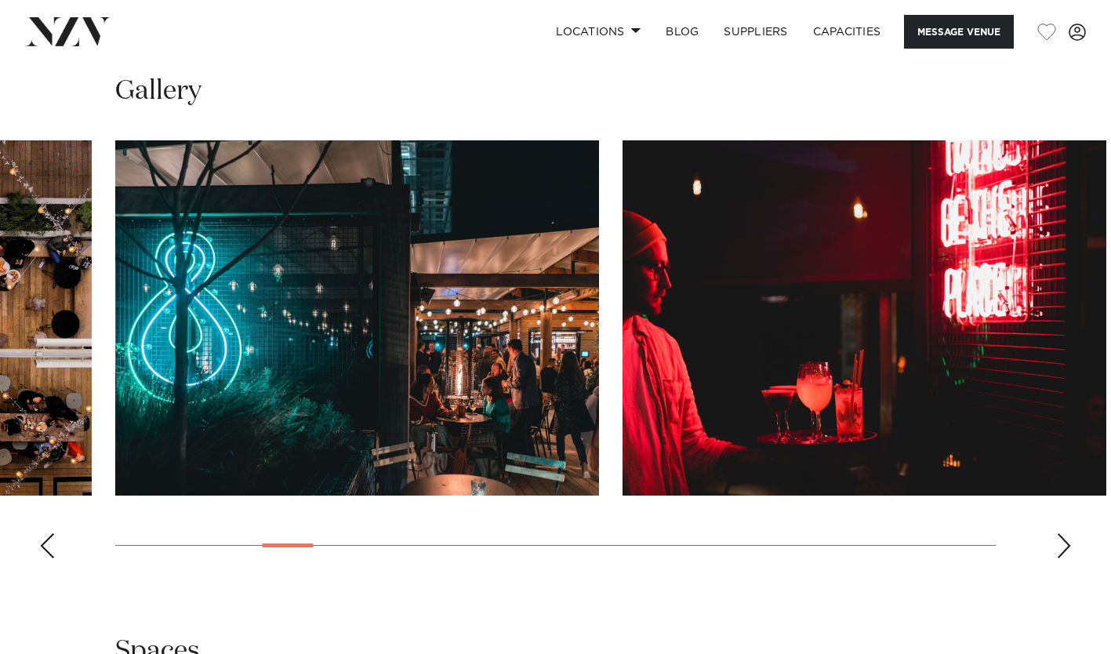
click at [1067, 533] on div "Next slide" at bounding box center [1064, 545] width 16 height 25
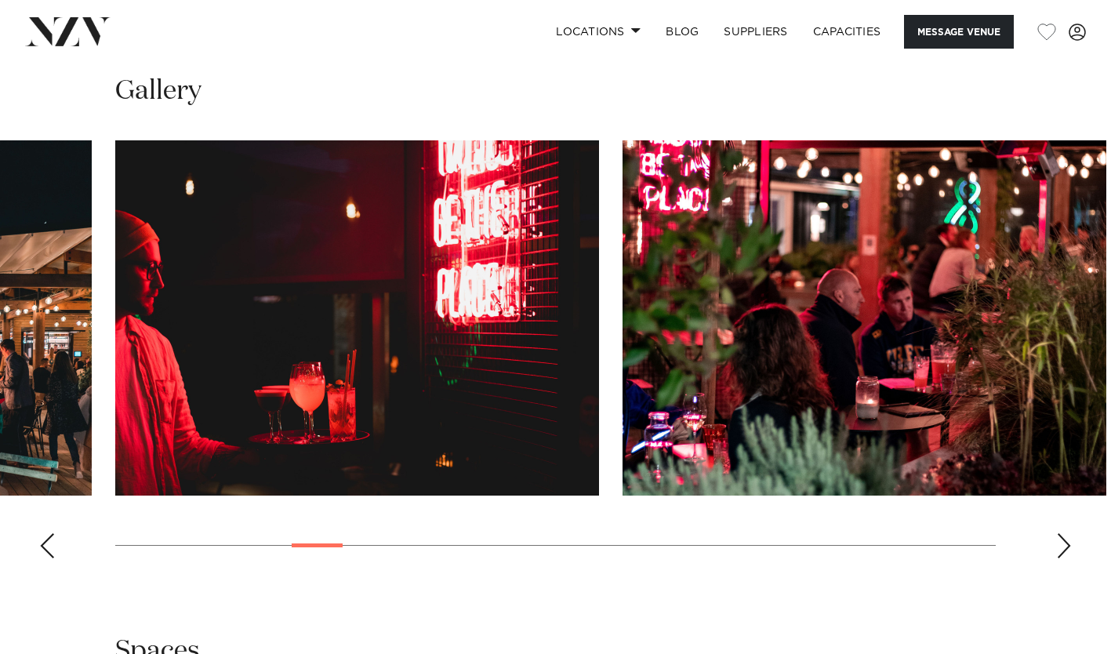
click at [1067, 533] on div "Next slide" at bounding box center [1064, 545] width 16 height 25
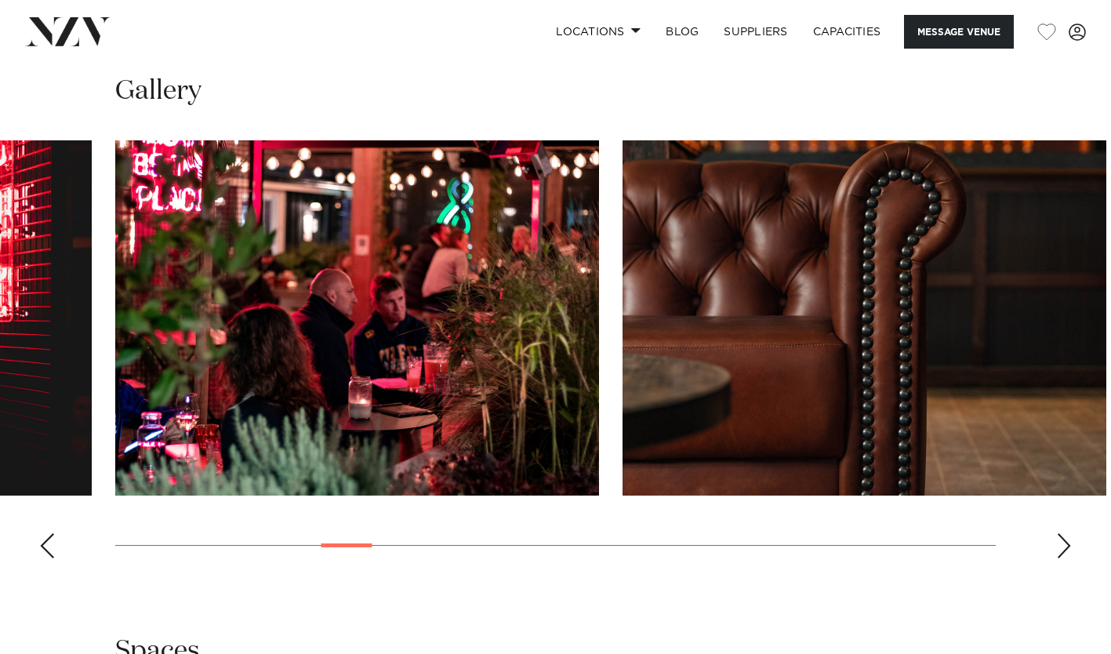
click at [1067, 533] on div "Next slide" at bounding box center [1064, 545] width 16 height 25
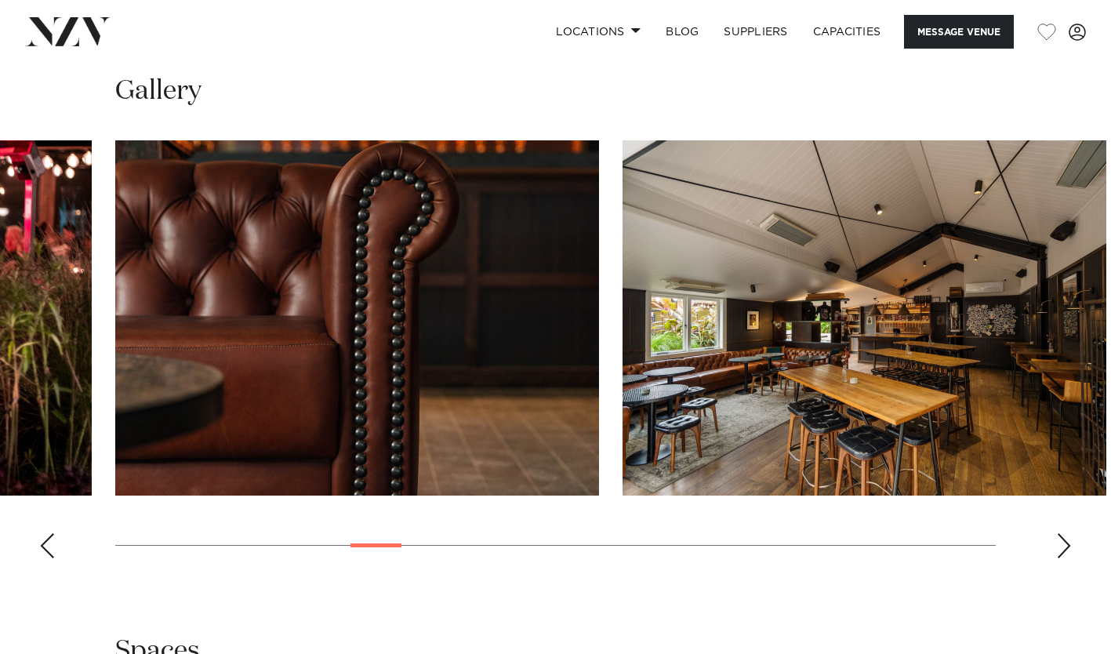
click at [1067, 533] on div "Next slide" at bounding box center [1064, 545] width 16 height 25
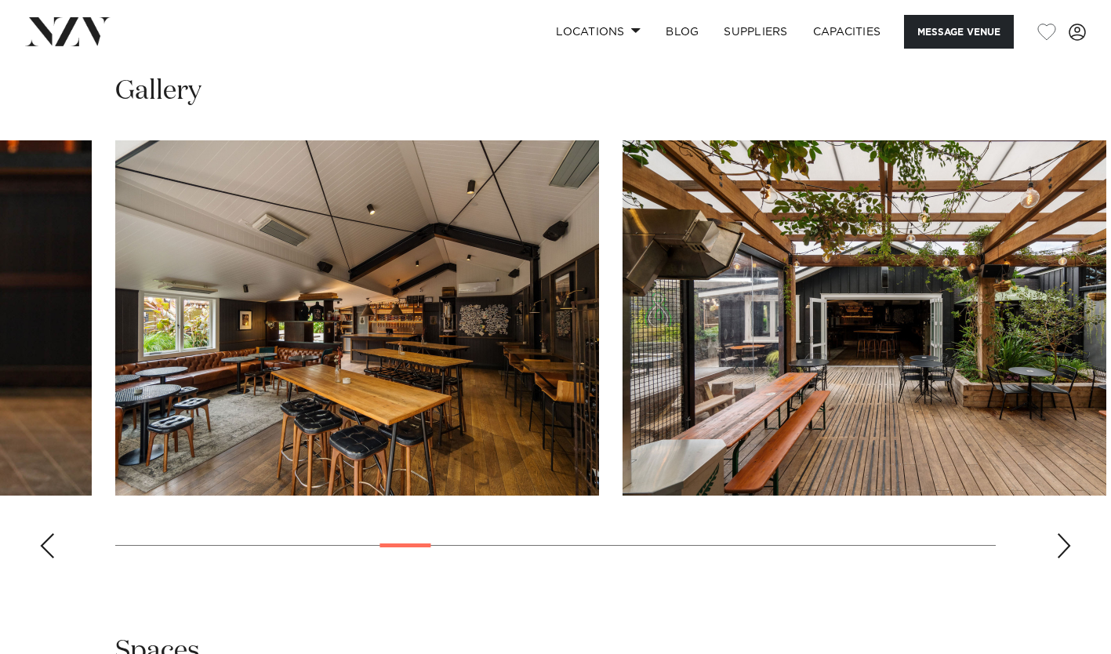
click at [1067, 533] on div "Next slide" at bounding box center [1064, 545] width 16 height 25
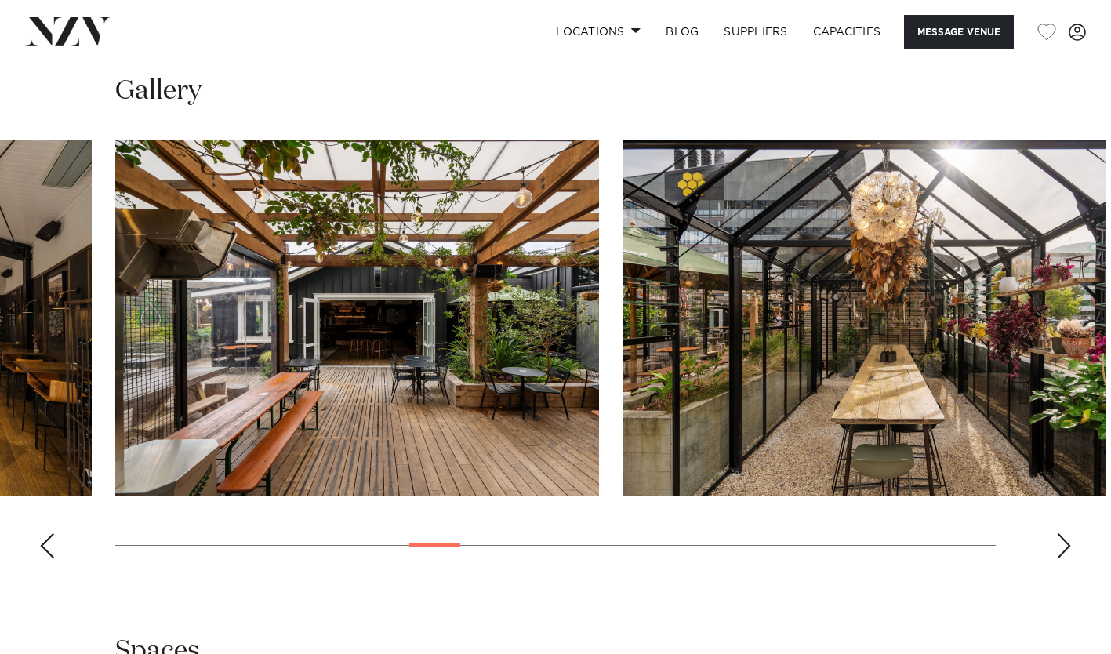
click at [1067, 533] on div "Next slide" at bounding box center [1064, 545] width 16 height 25
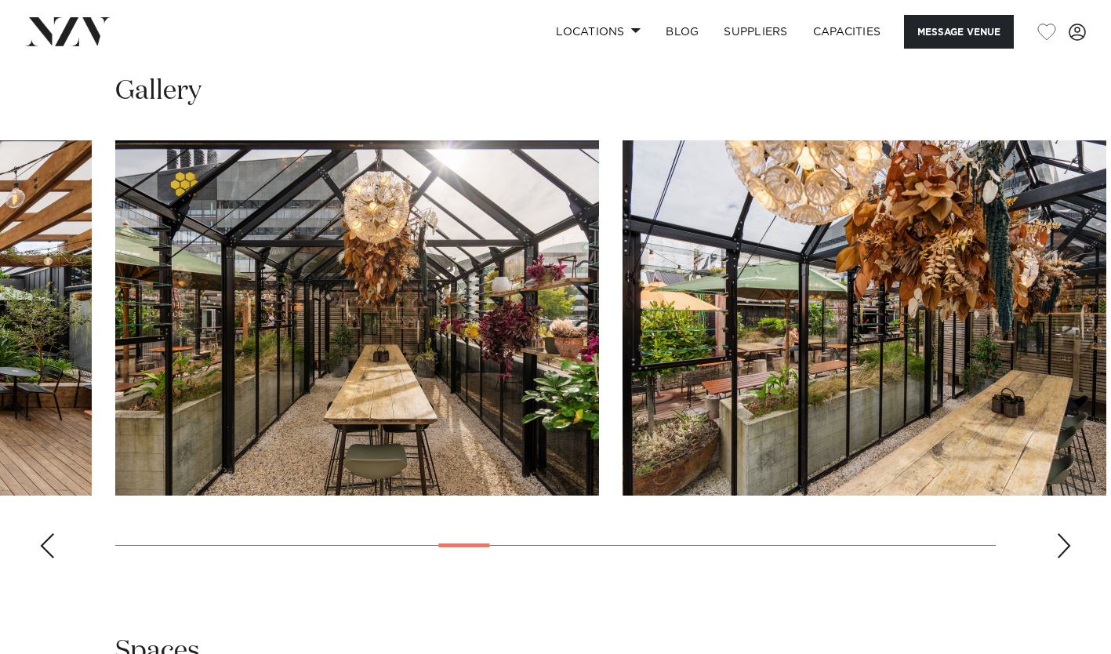
click at [1067, 533] on div "Next slide" at bounding box center [1064, 545] width 16 height 25
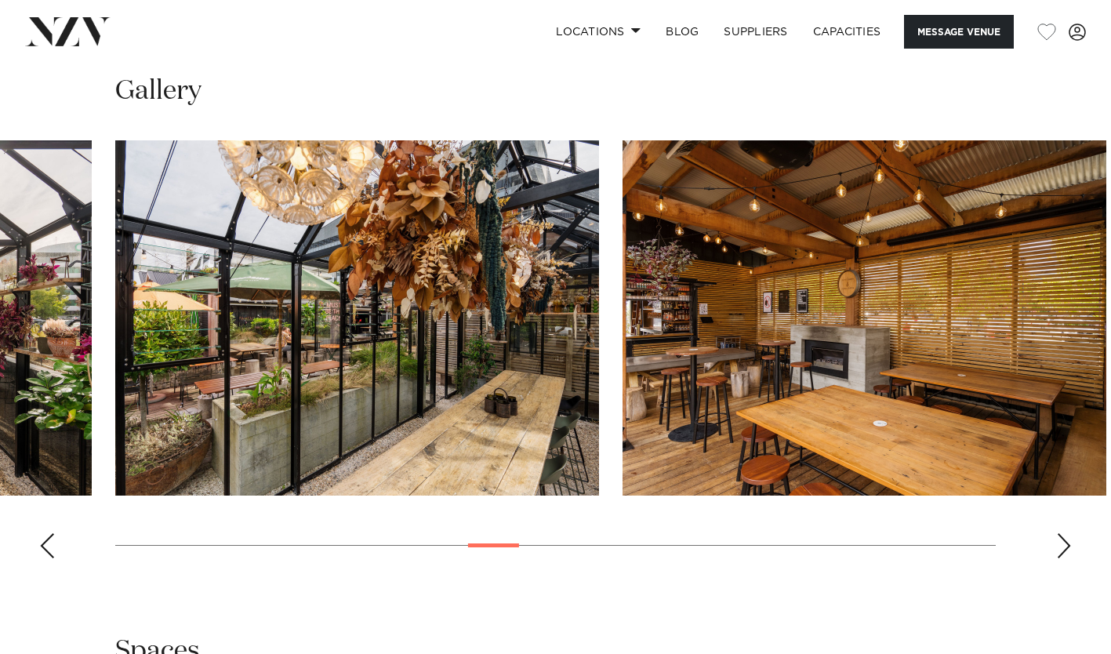
click at [1067, 533] on div "Next slide" at bounding box center [1064, 545] width 16 height 25
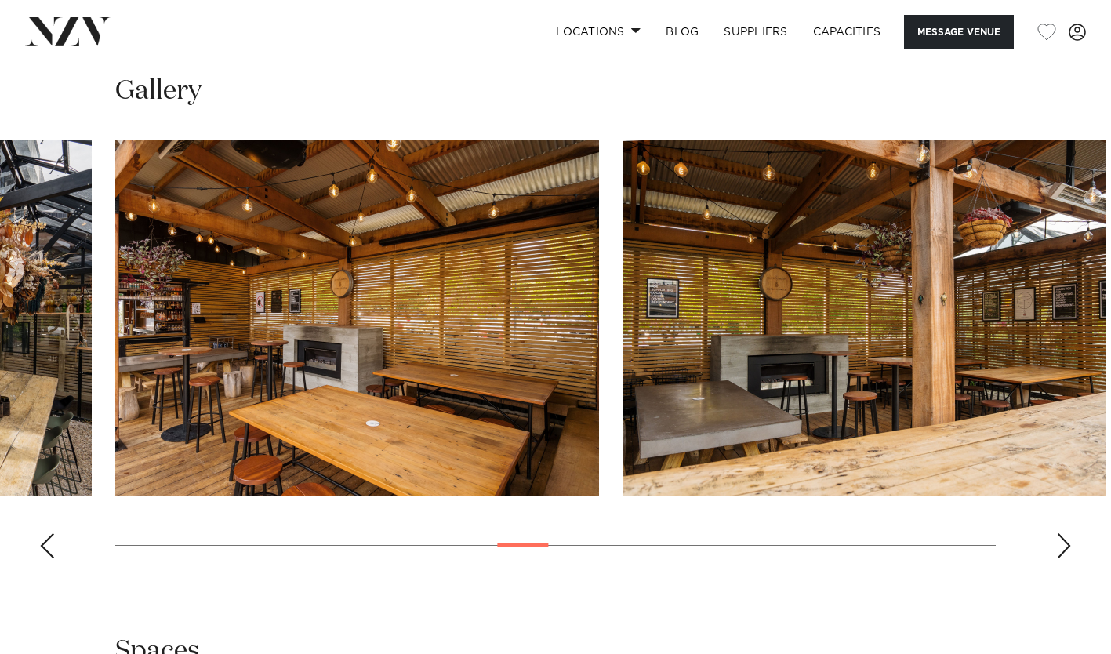
click at [1067, 533] on div "Next slide" at bounding box center [1064, 545] width 16 height 25
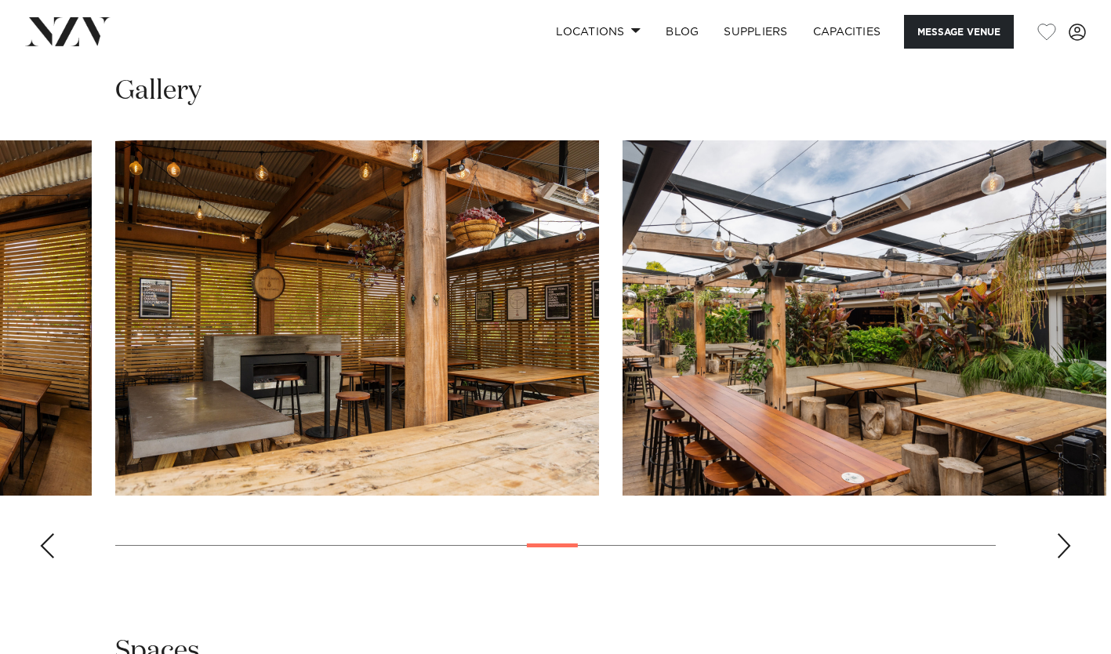
click at [1067, 533] on div "Next slide" at bounding box center [1064, 545] width 16 height 25
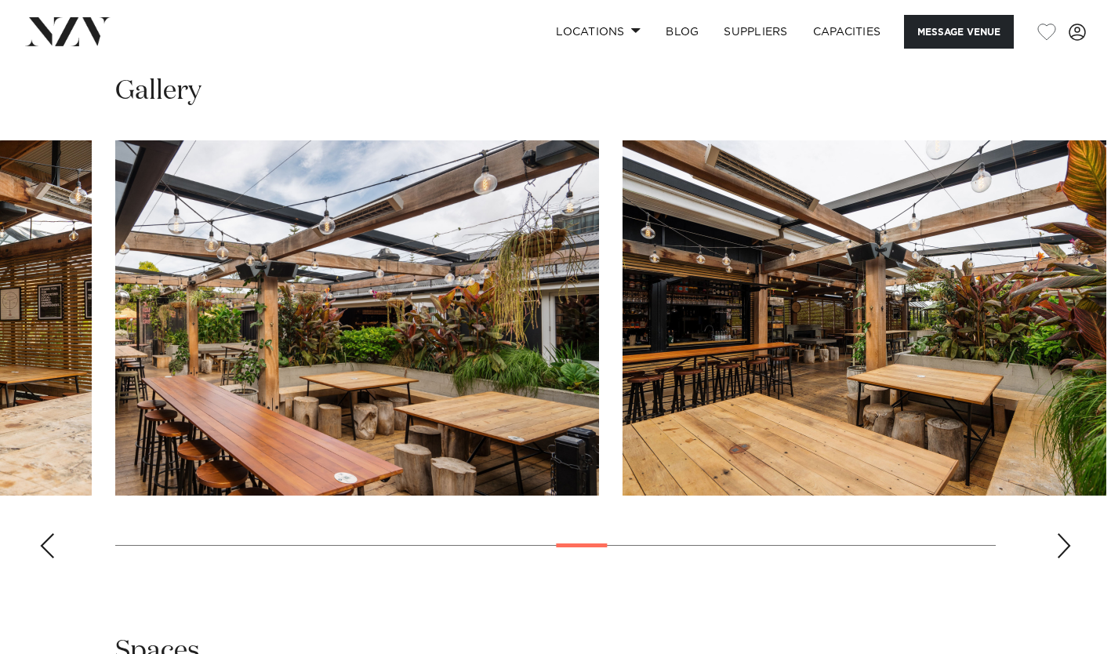
click at [1067, 533] on div "Next slide" at bounding box center [1064, 545] width 16 height 25
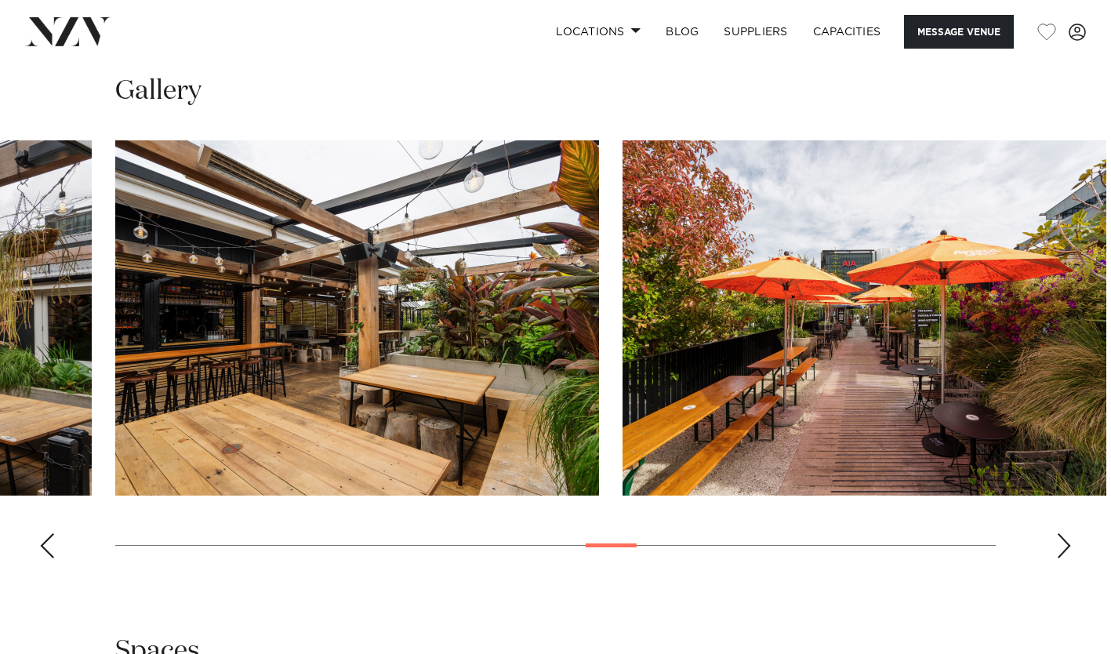
click at [1067, 533] on div "Next slide" at bounding box center [1064, 545] width 16 height 25
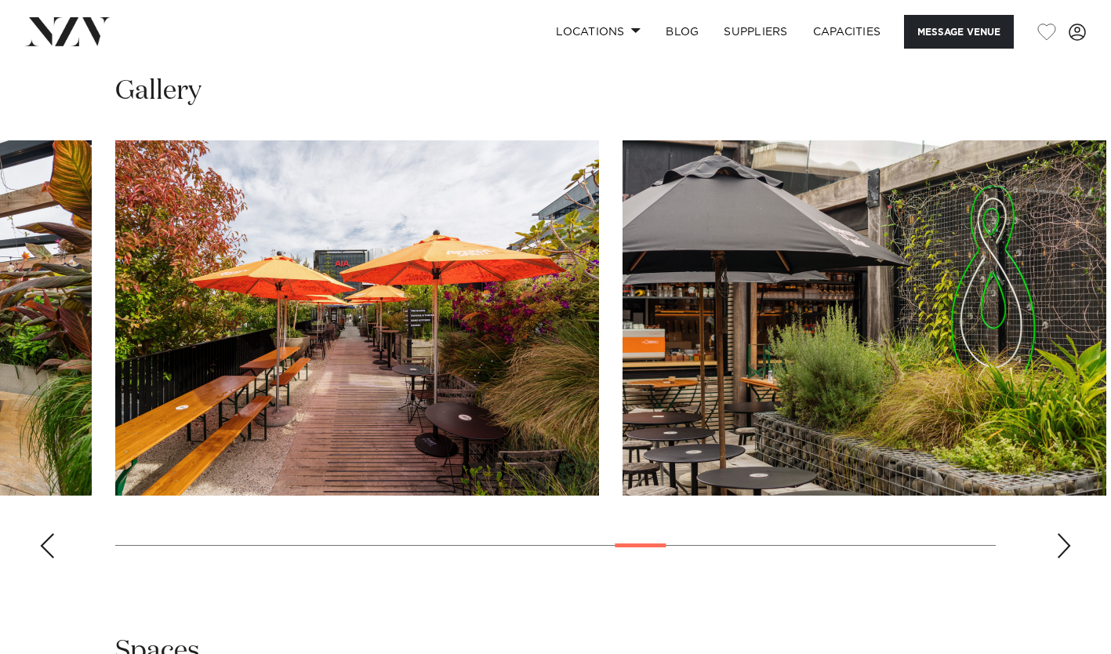
click at [1067, 533] on div "Next slide" at bounding box center [1064, 545] width 16 height 25
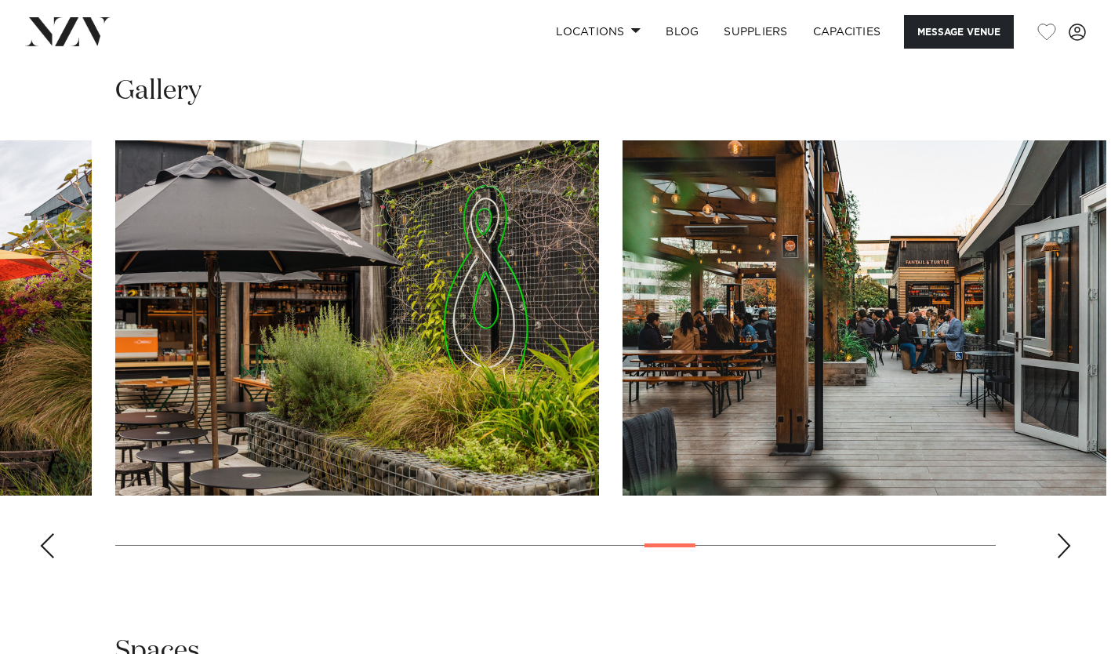
click at [1067, 533] on div "Next slide" at bounding box center [1064, 545] width 16 height 25
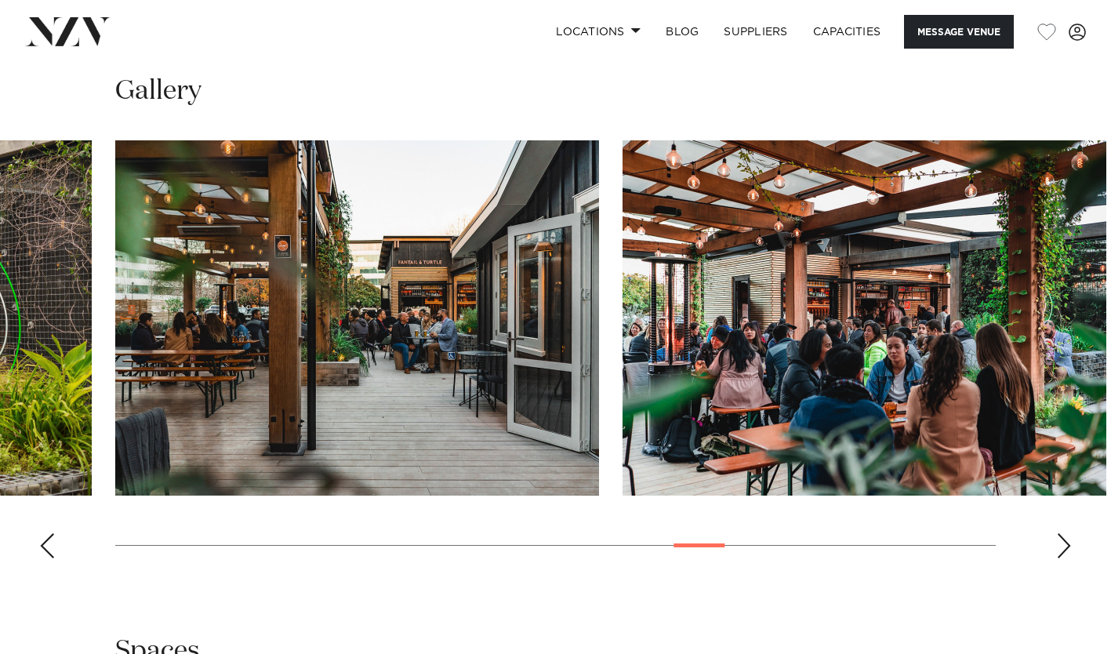
click at [1067, 533] on div "Next slide" at bounding box center [1064, 545] width 16 height 25
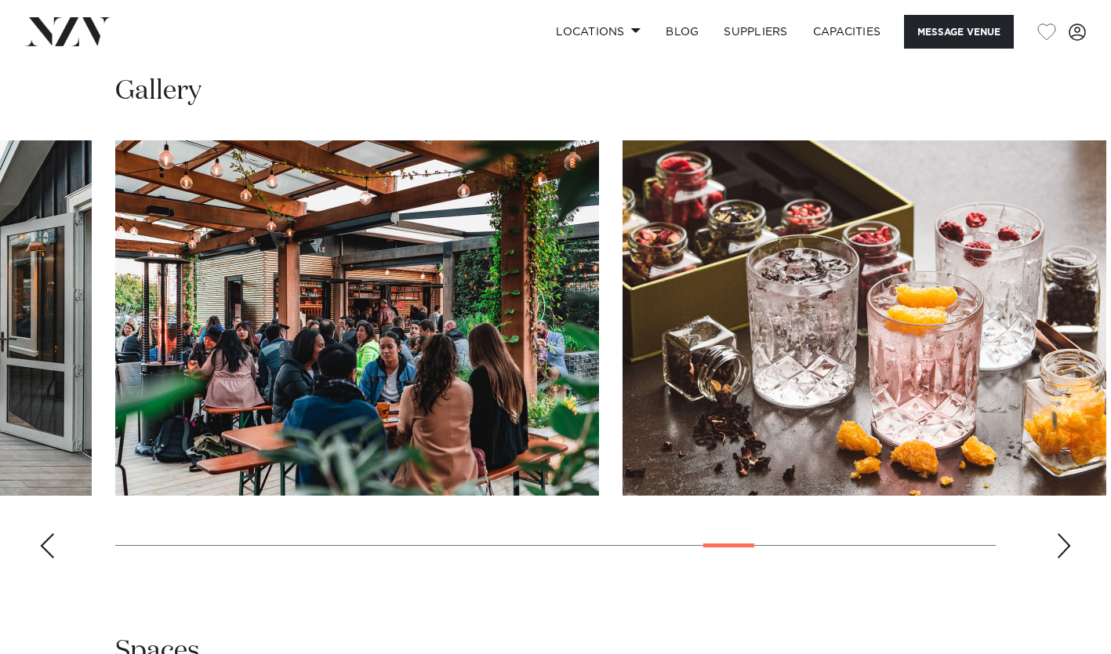
click at [1067, 533] on div "Next slide" at bounding box center [1064, 545] width 16 height 25
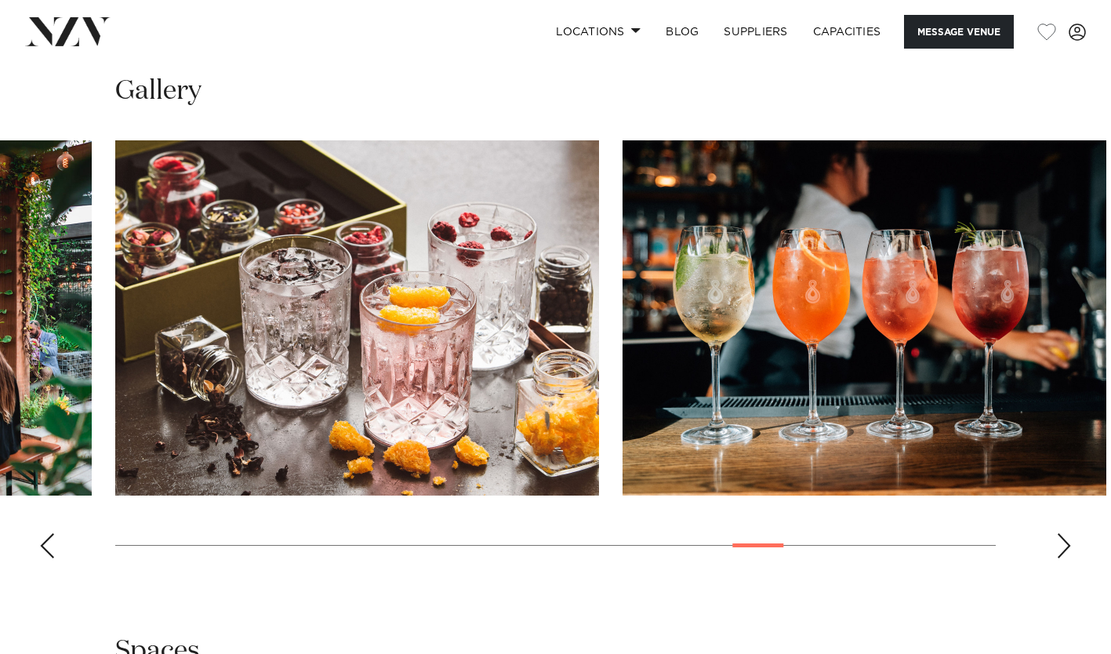
click at [1067, 533] on div "Next slide" at bounding box center [1064, 545] width 16 height 25
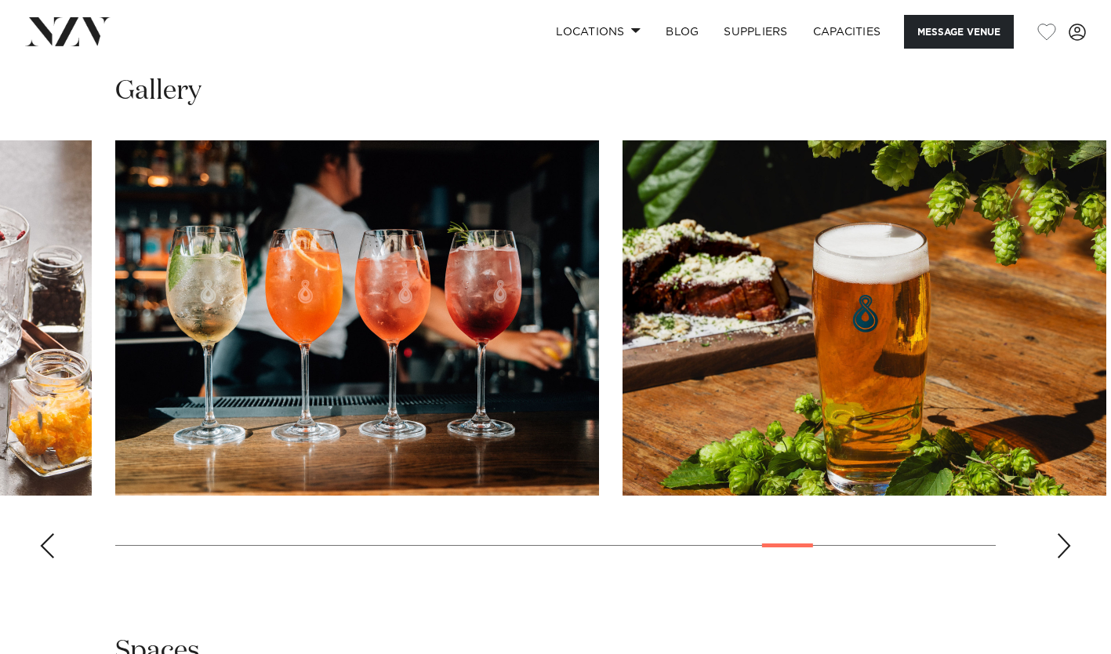
click at [1067, 533] on div "Next slide" at bounding box center [1064, 545] width 16 height 25
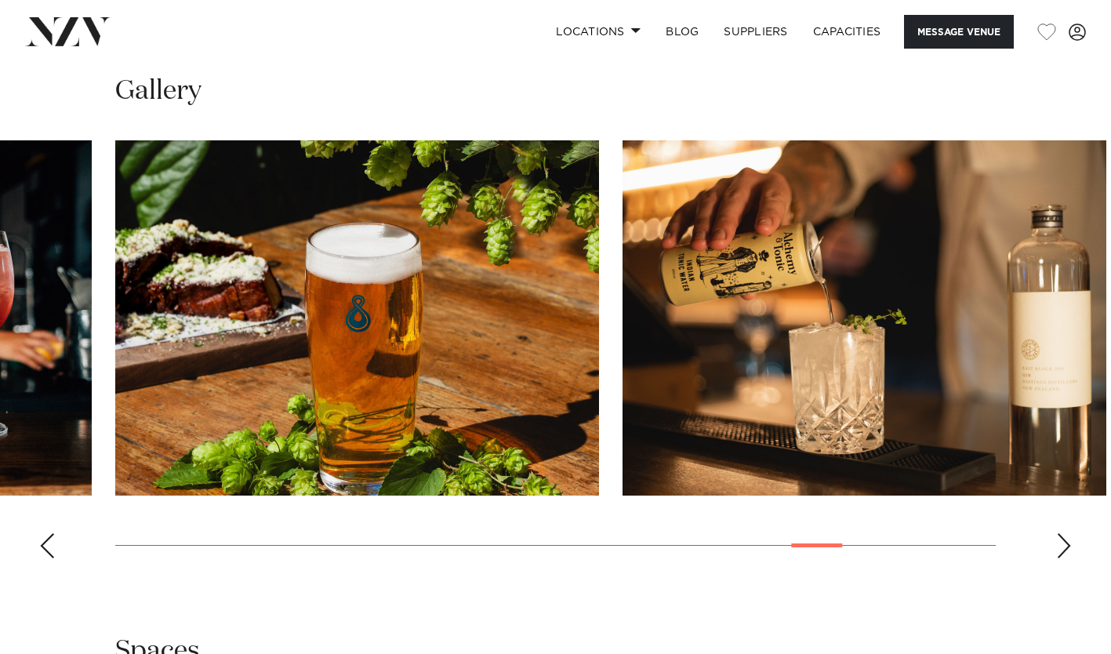
click at [1067, 533] on div "Next slide" at bounding box center [1064, 545] width 16 height 25
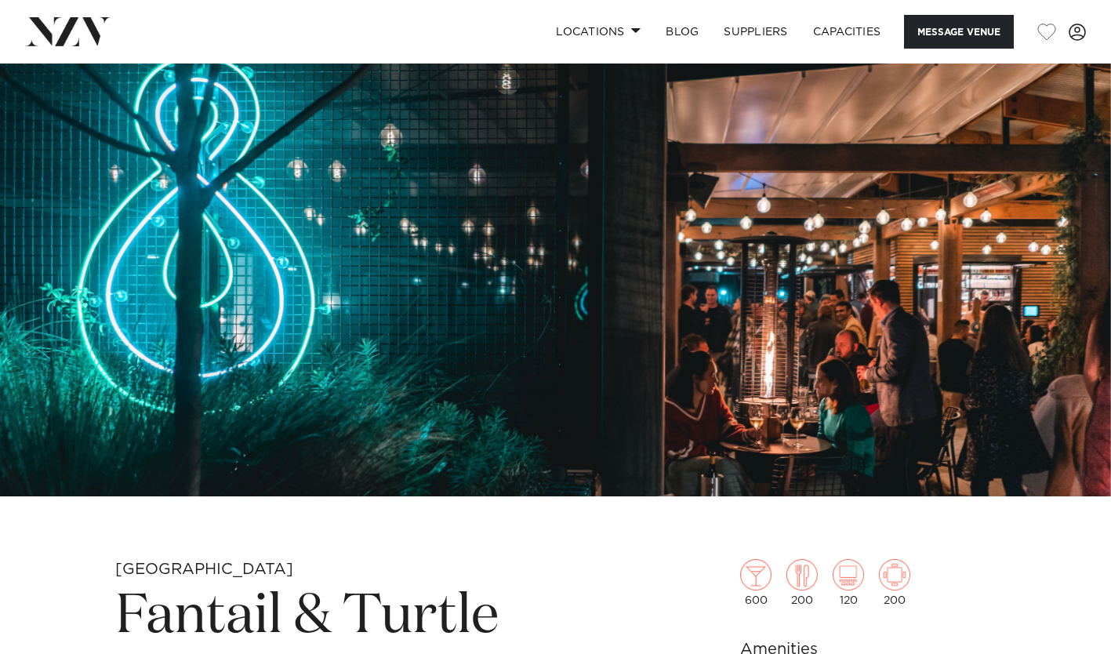
scroll to position [0, 0]
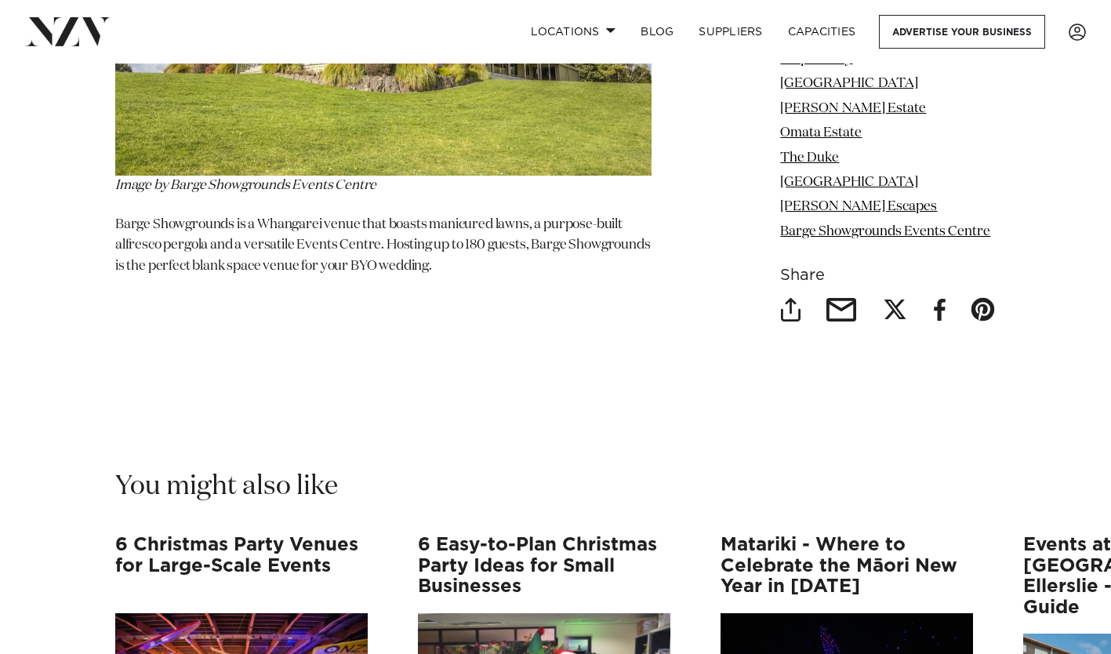
scroll to position [8441, 0]
